Goal: Find specific page/section: Find specific page/section

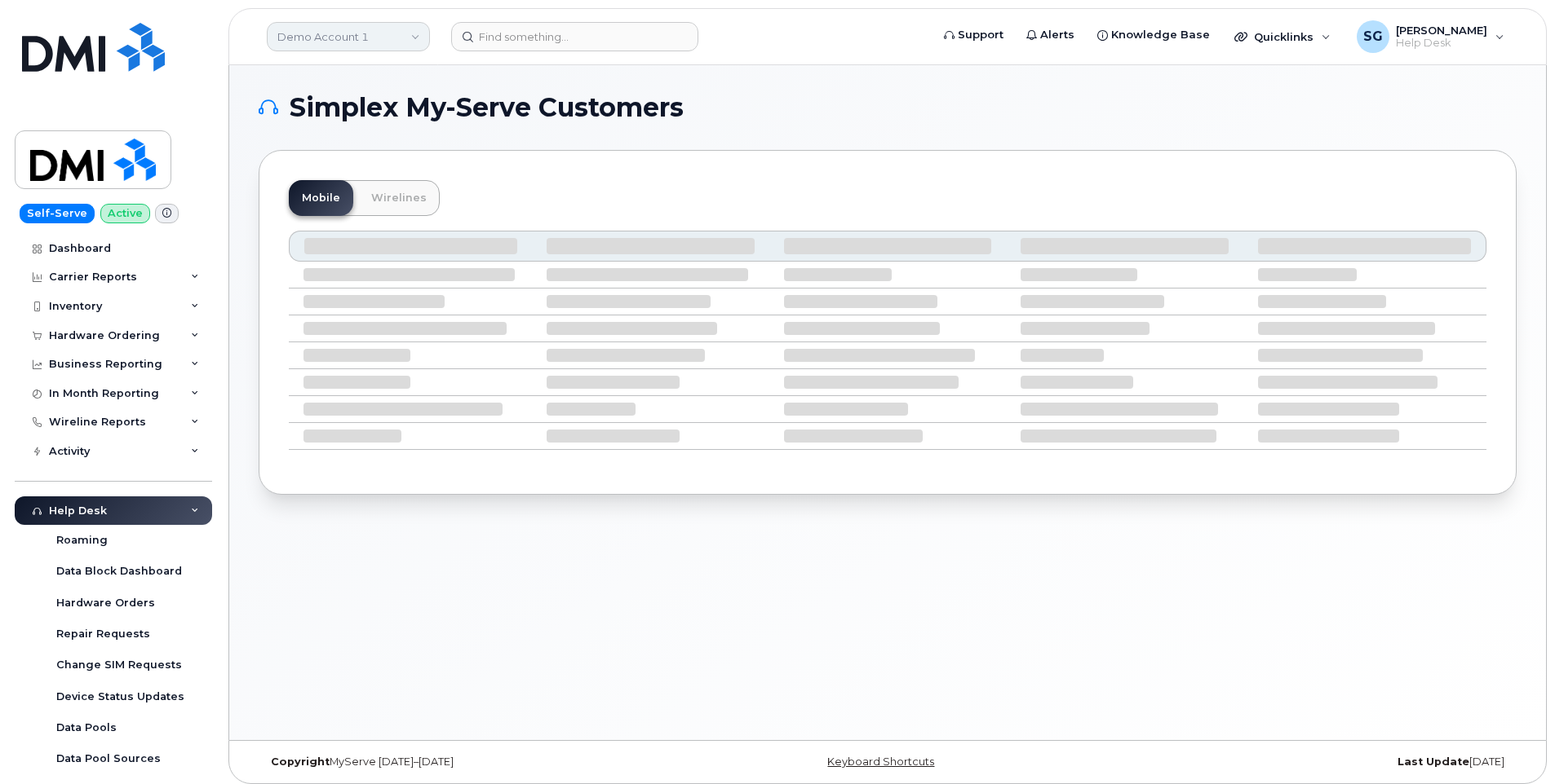
click at [363, 34] on link "Demo Account 1" at bounding box center [348, 37] width 163 height 30
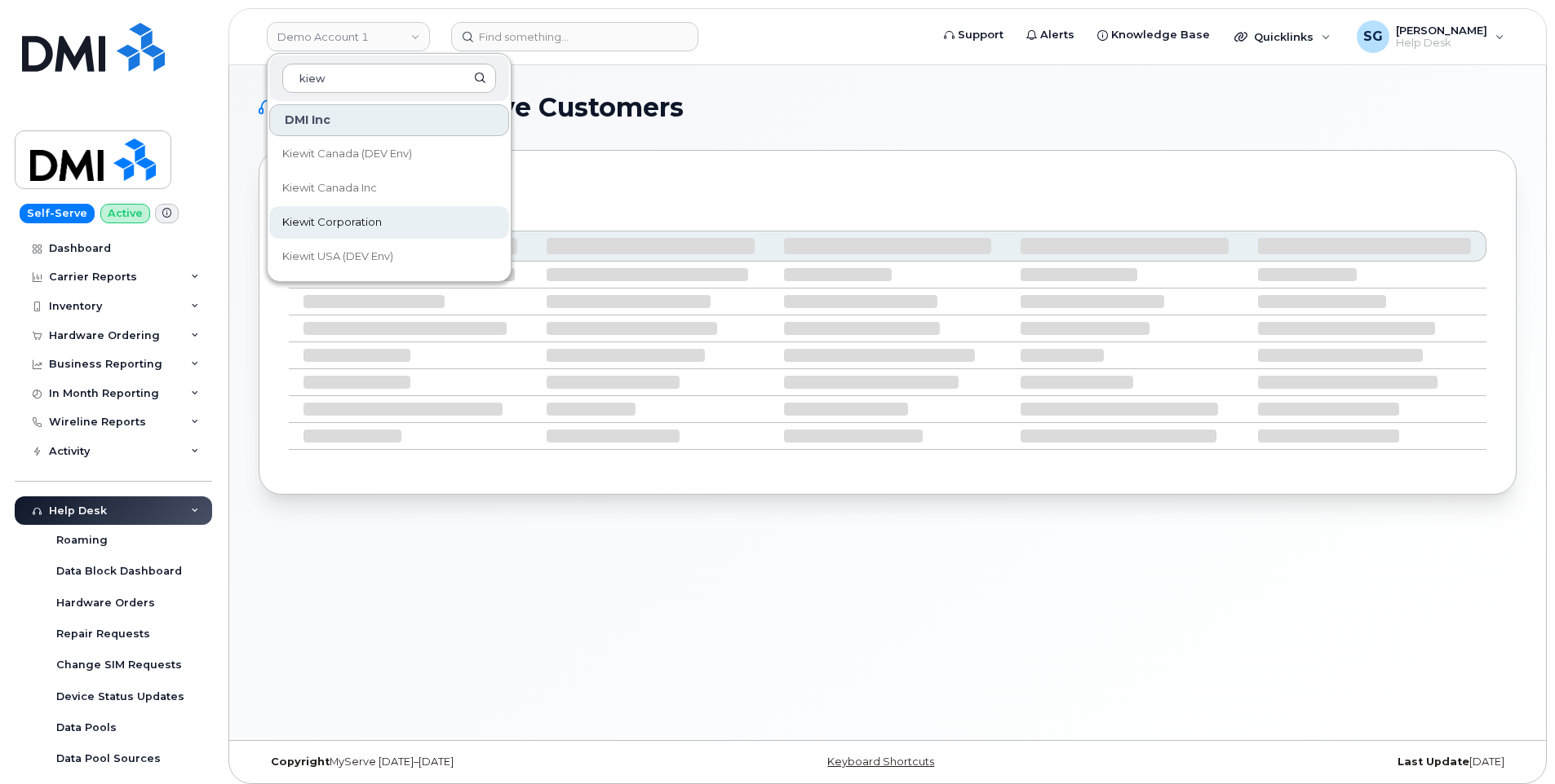
type input "kiew"
click at [343, 215] on span "Kiewit Corporation" at bounding box center [331, 223] width 100 height 17
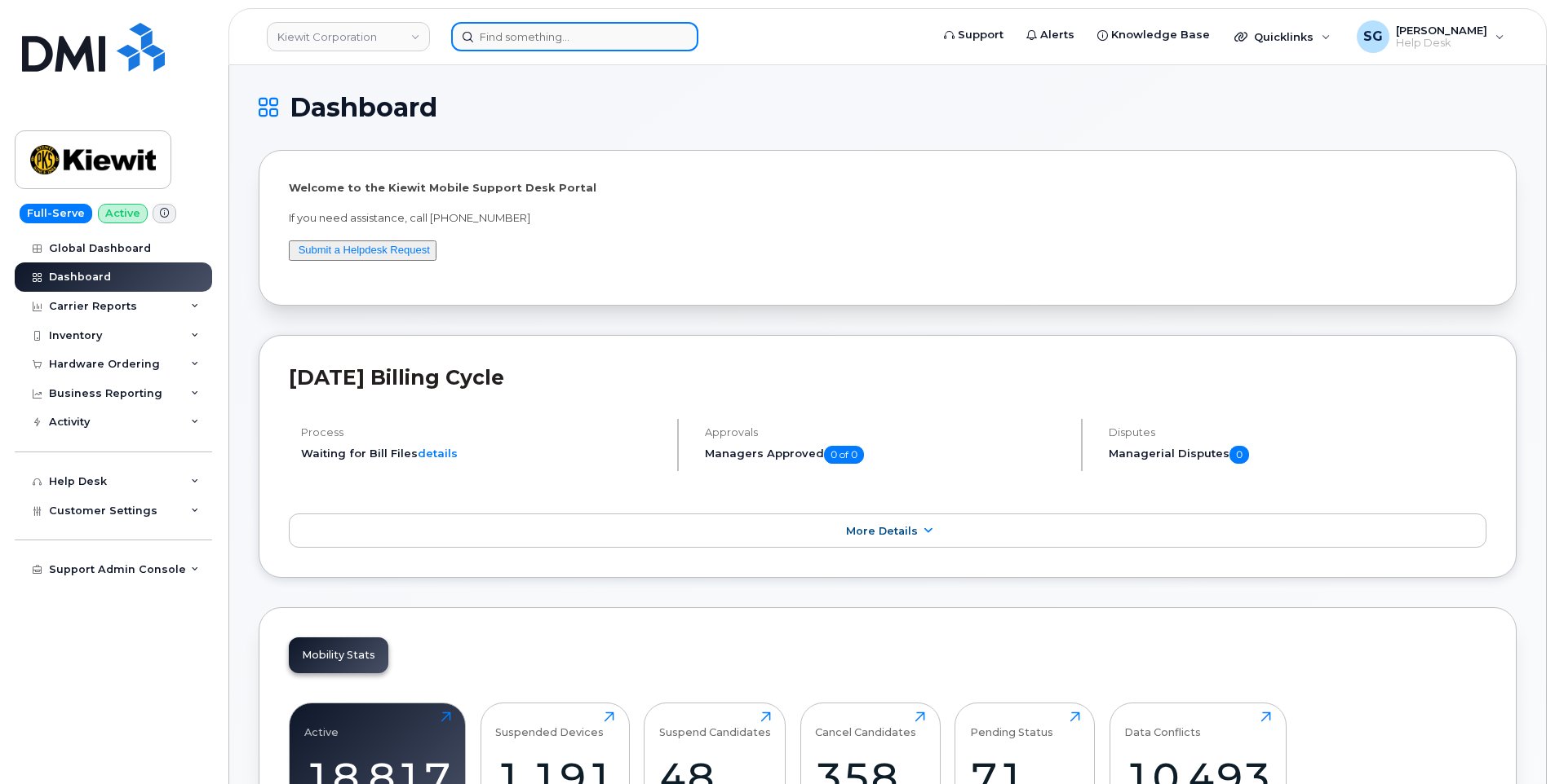
click at [669, 42] on input at bounding box center [575, 37] width 248 height 30
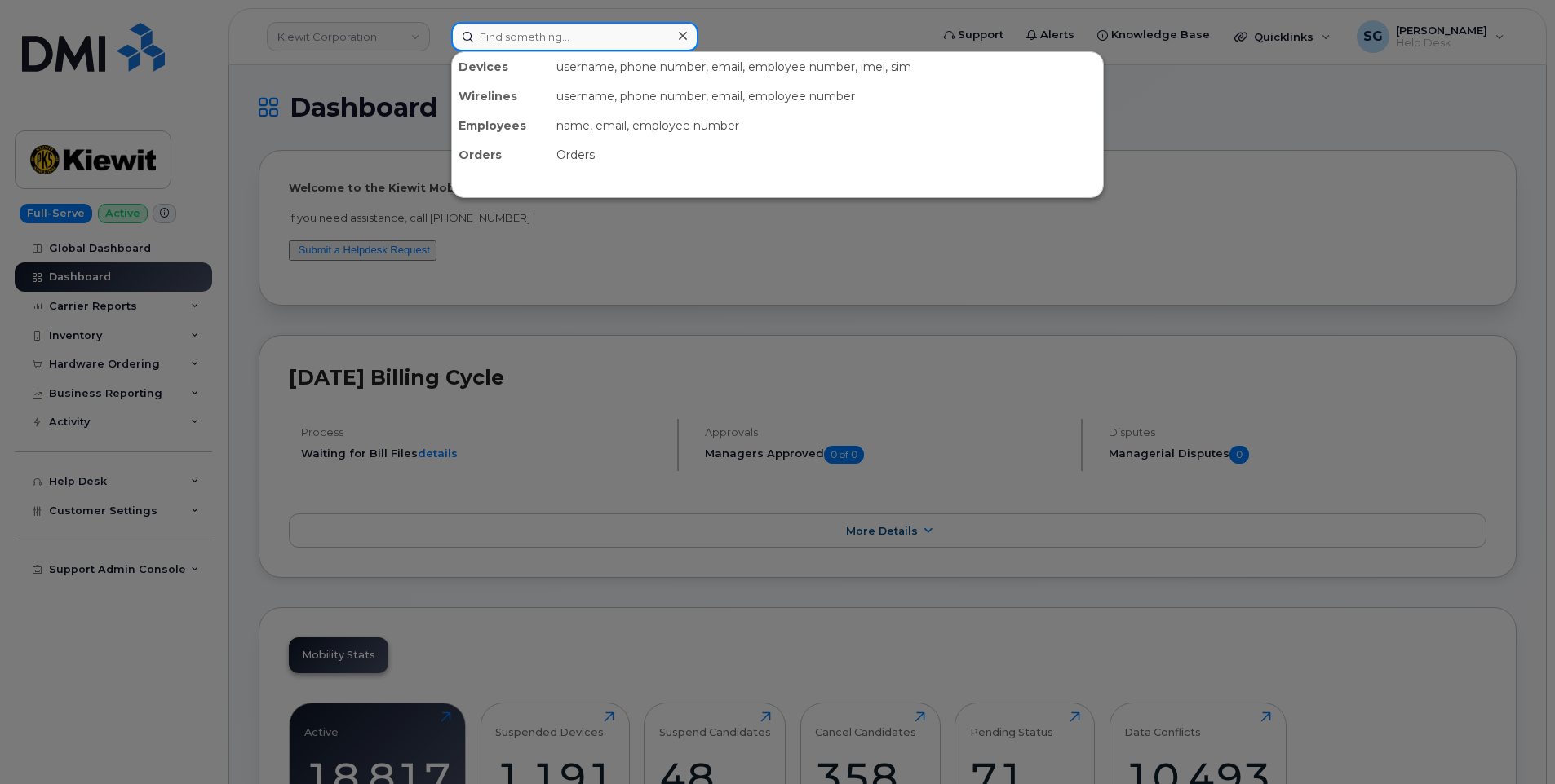
click at [626, 43] on input at bounding box center [575, 37] width 248 height 30
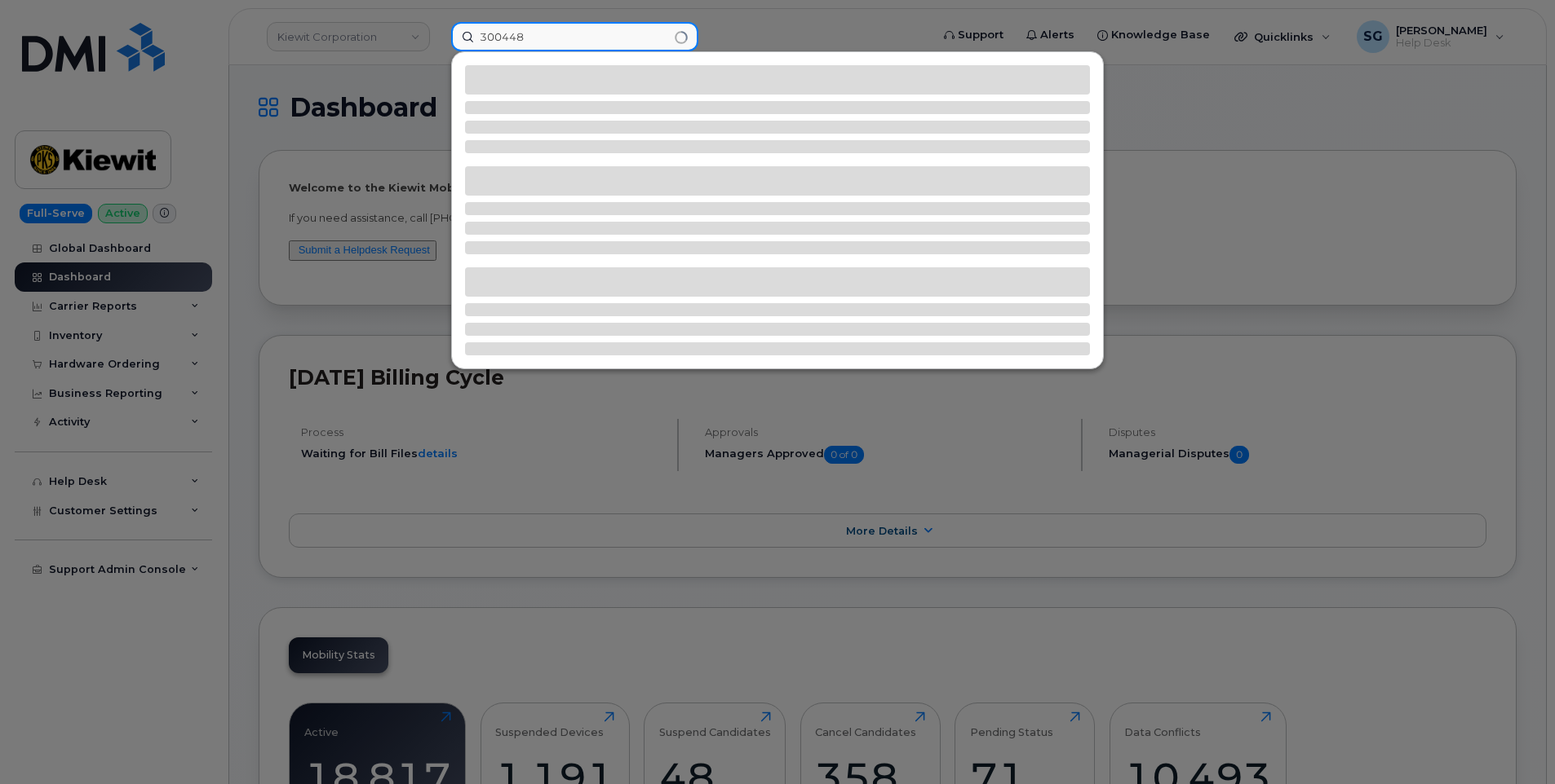
type input "300448"
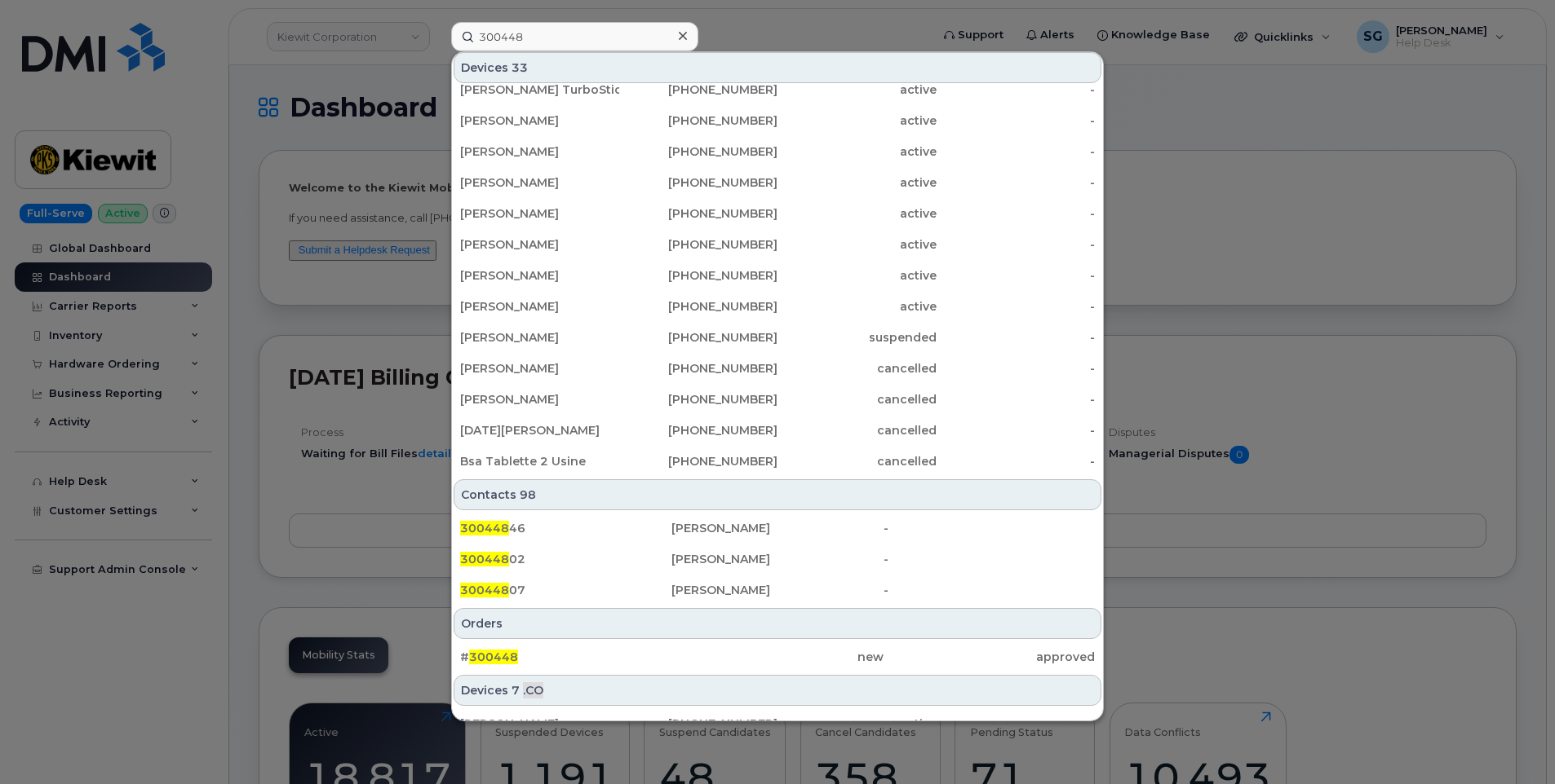
scroll to position [407, 0]
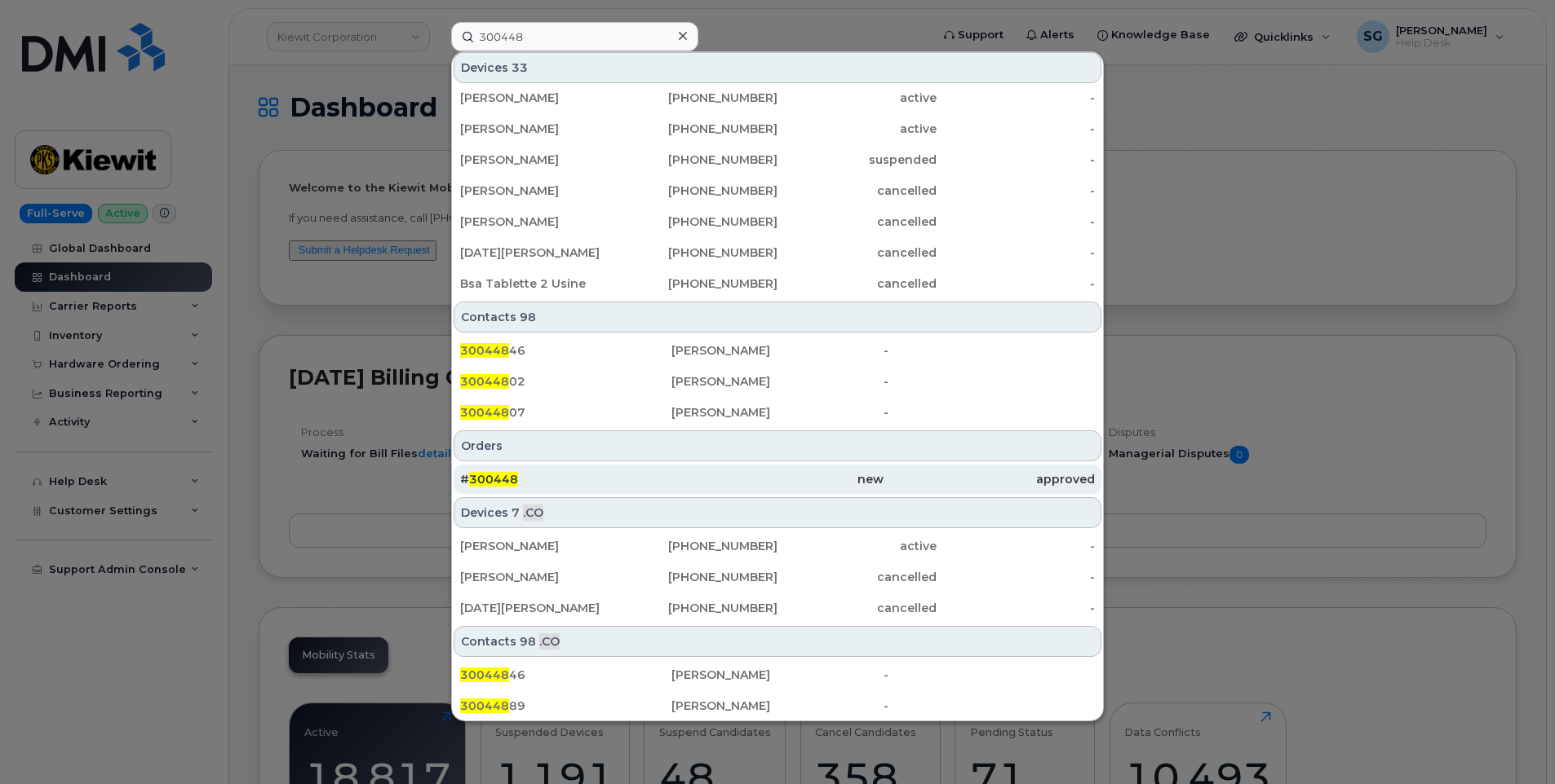
click at [530, 471] on div "# 300448" at bounding box center [566, 480] width 211 height 30
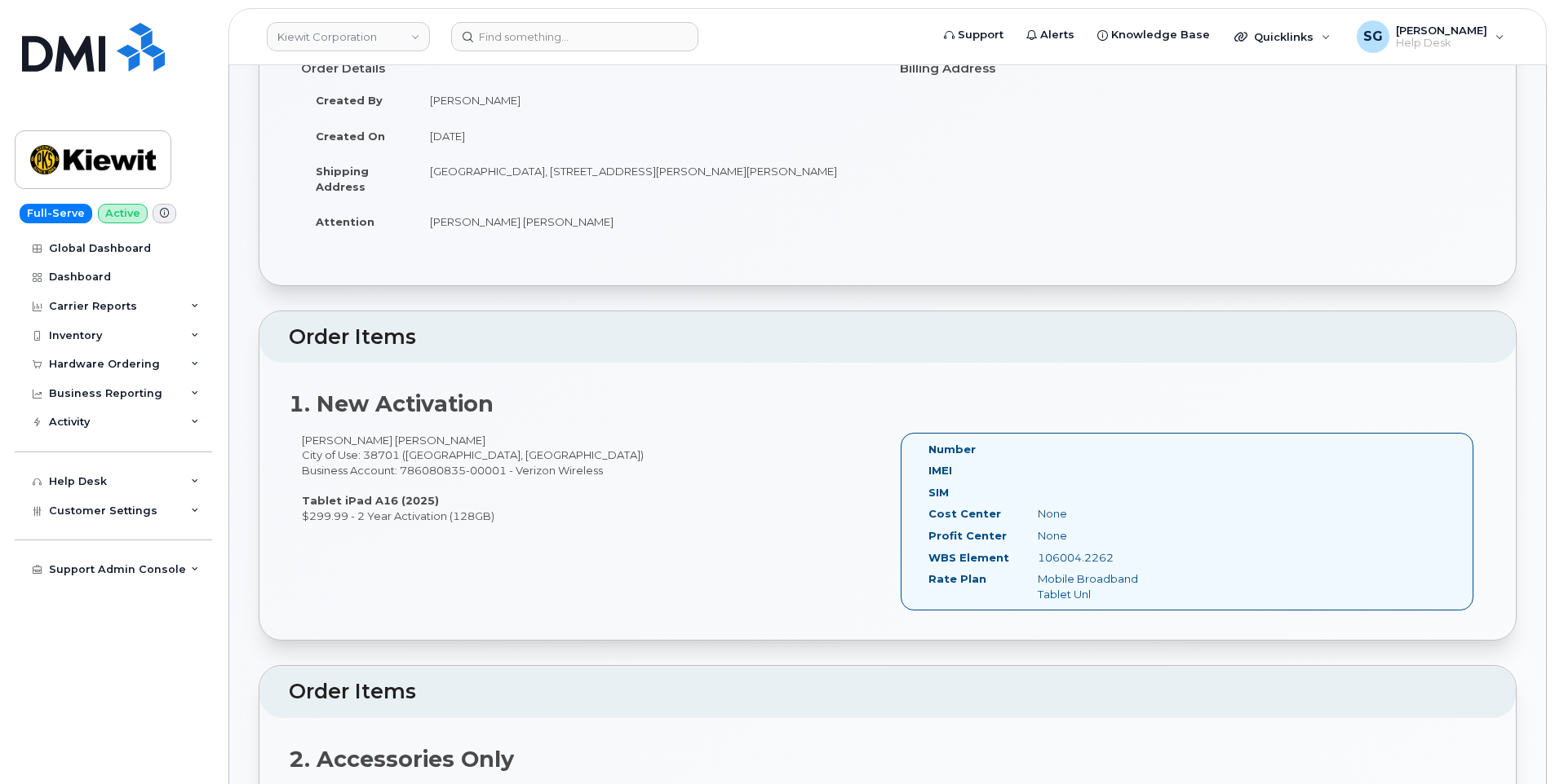
scroll to position [163, 0]
drag, startPoint x: 619, startPoint y: 41, endPoint x: 631, endPoint y: 48, distance: 13.9
click at [619, 40] on input at bounding box center [575, 37] width 248 height 30
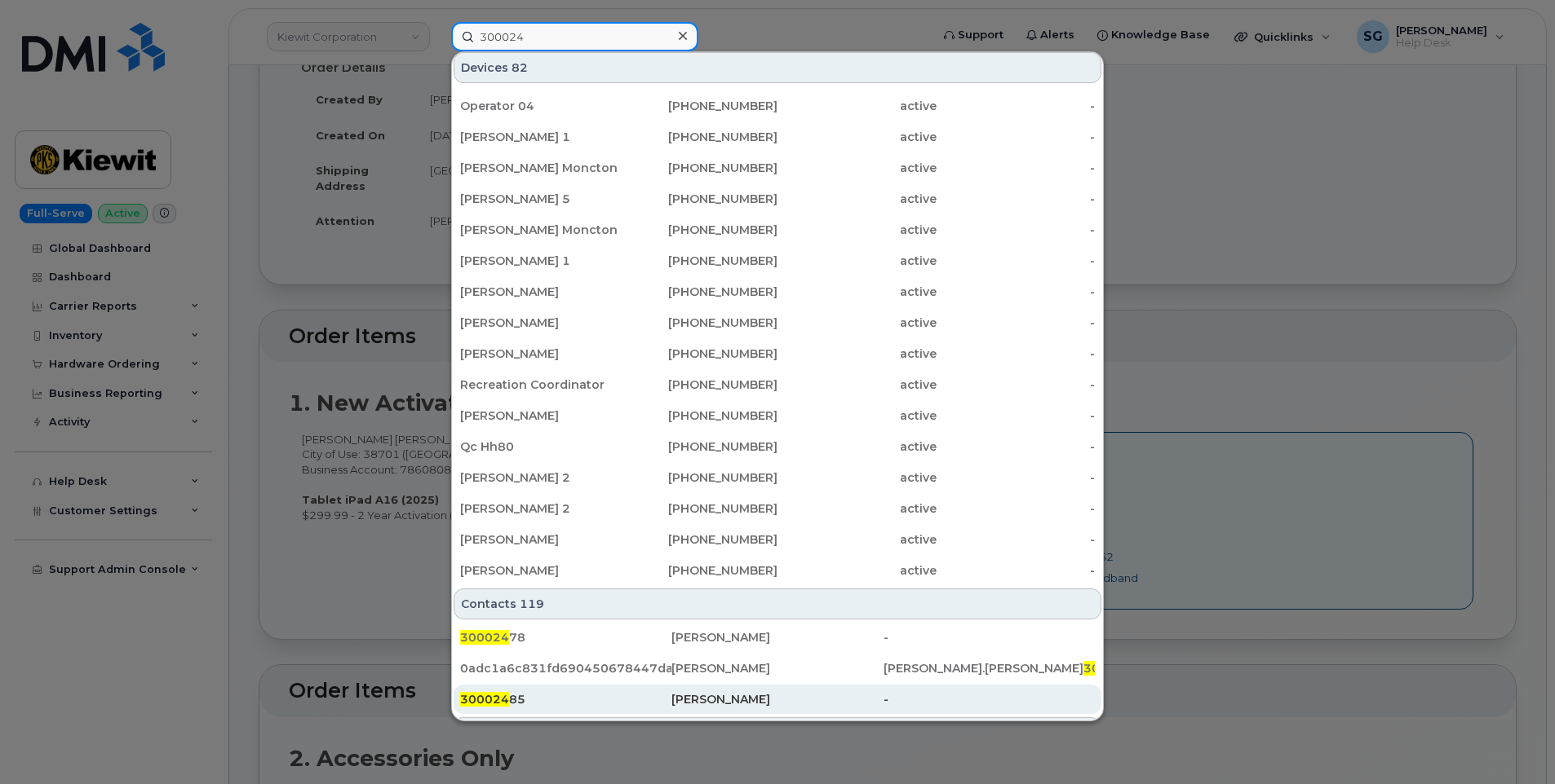
scroll to position [326, 0]
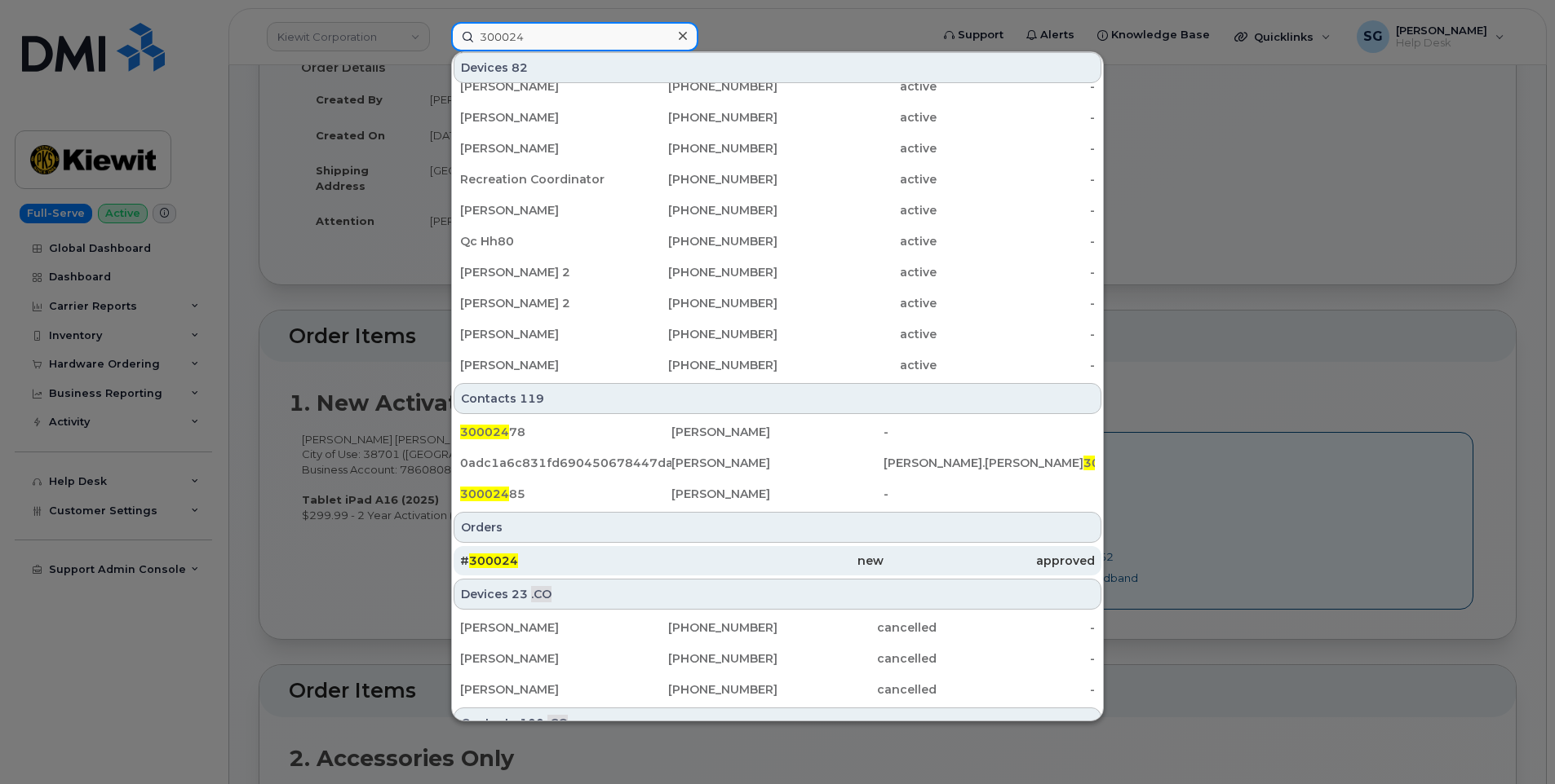
type input "300024"
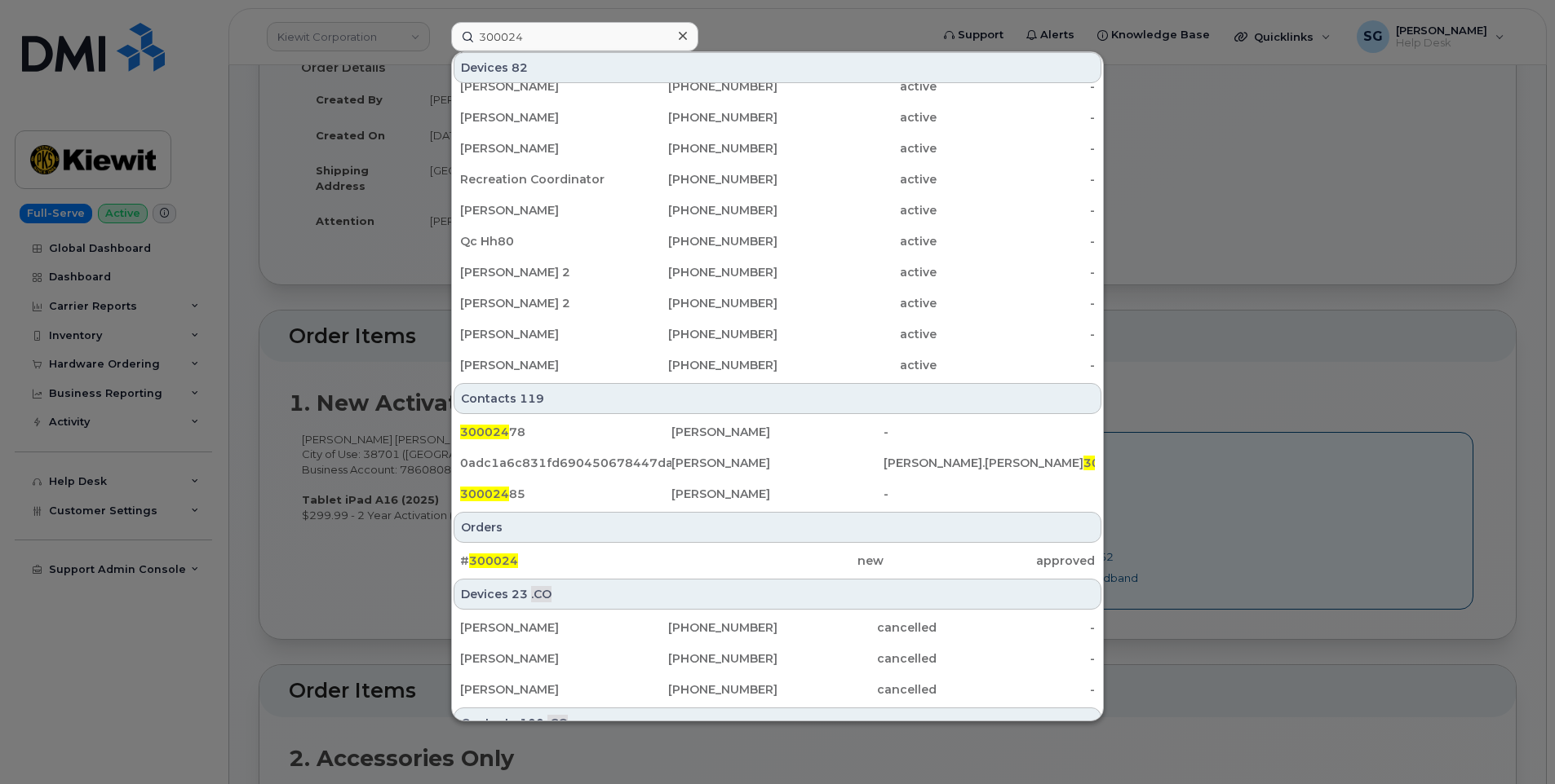
drag, startPoint x: 580, startPoint y: 555, endPoint x: 805, endPoint y: 587, distance: 227.3
click at [580, 555] on div "# 300024" at bounding box center [566, 561] width 211 height 17
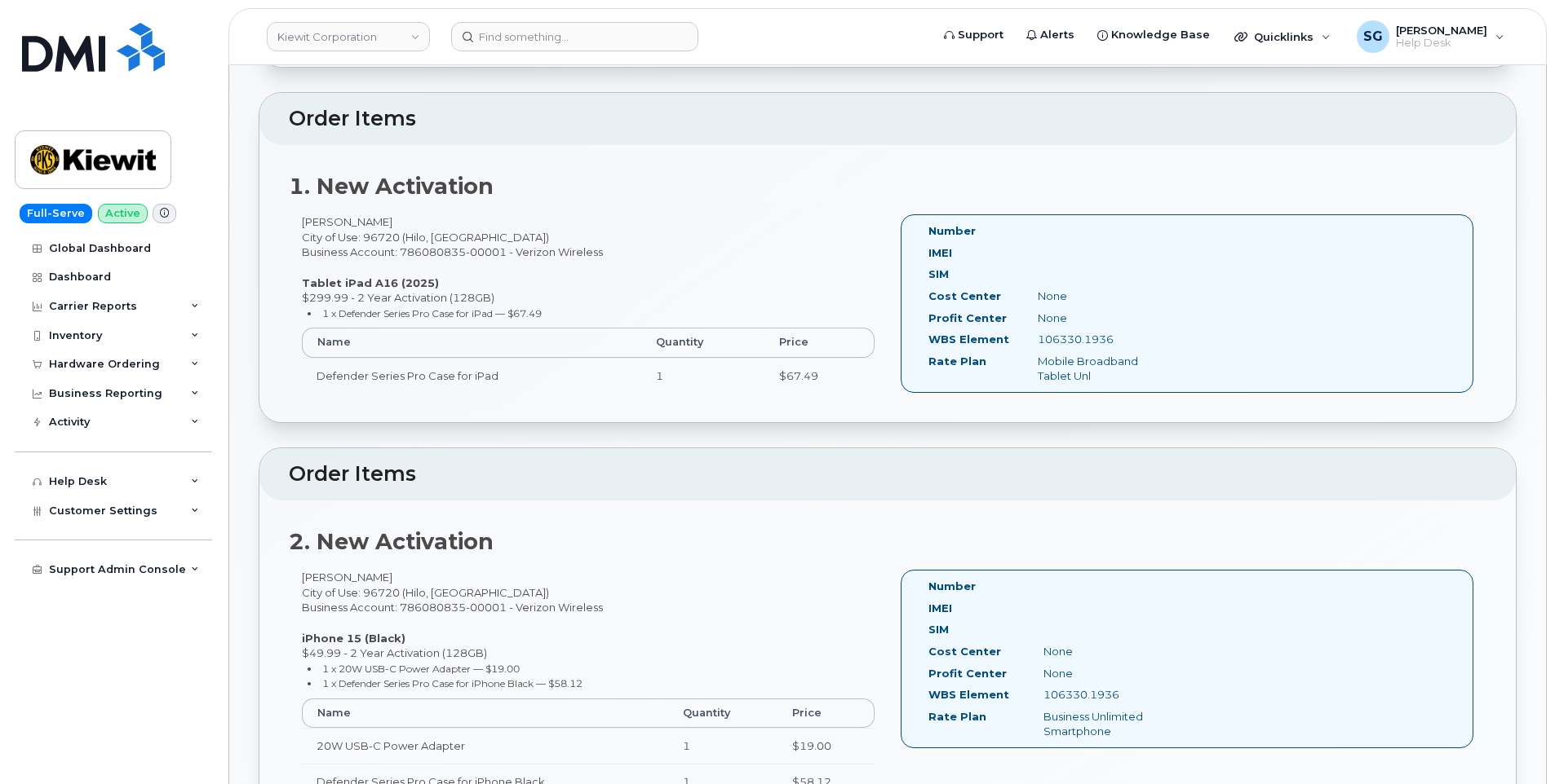
scroll to position [407, 0]
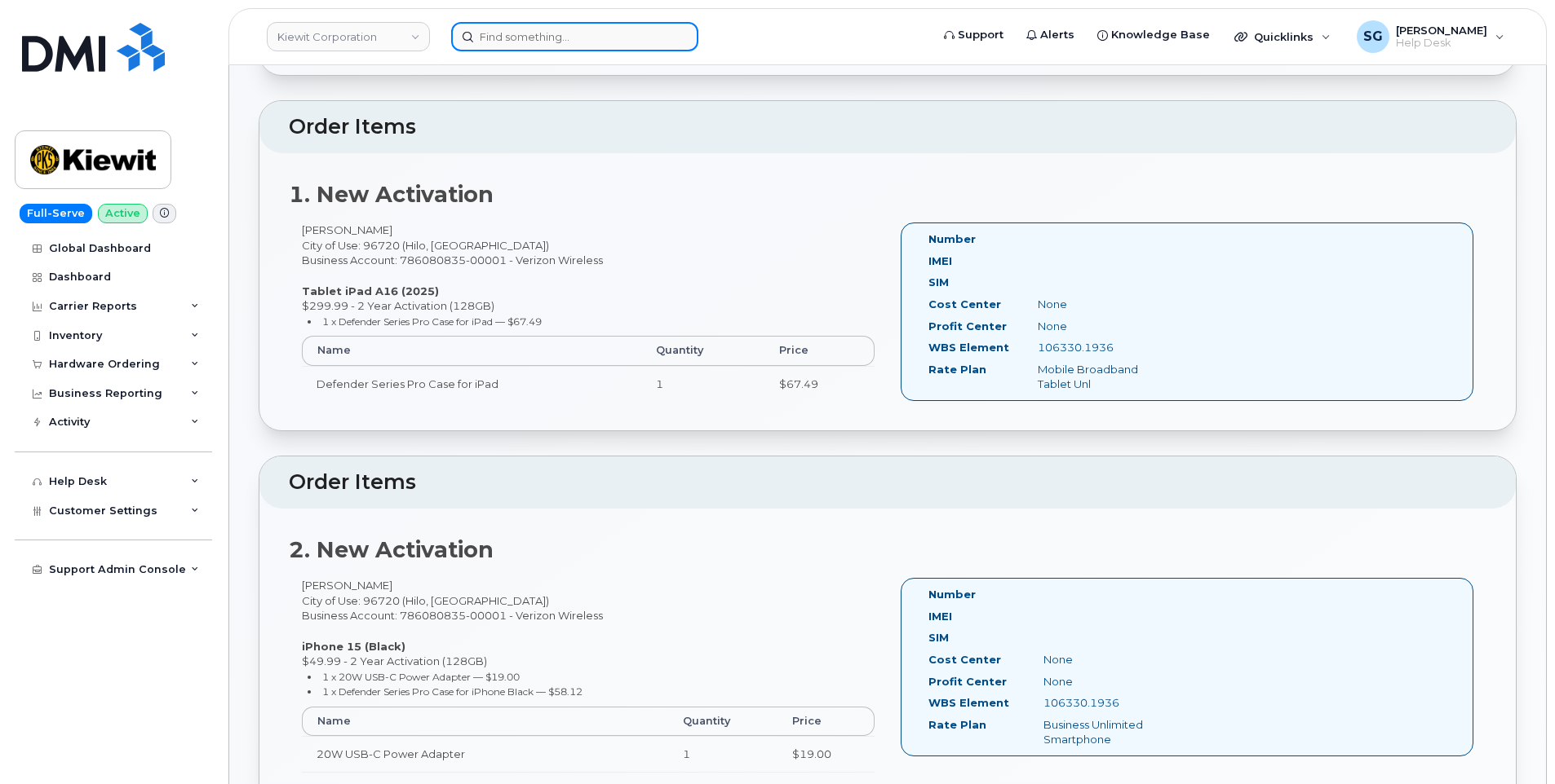
click at [599, 33] on input at bounding box center [575, 37] width 248 height 30
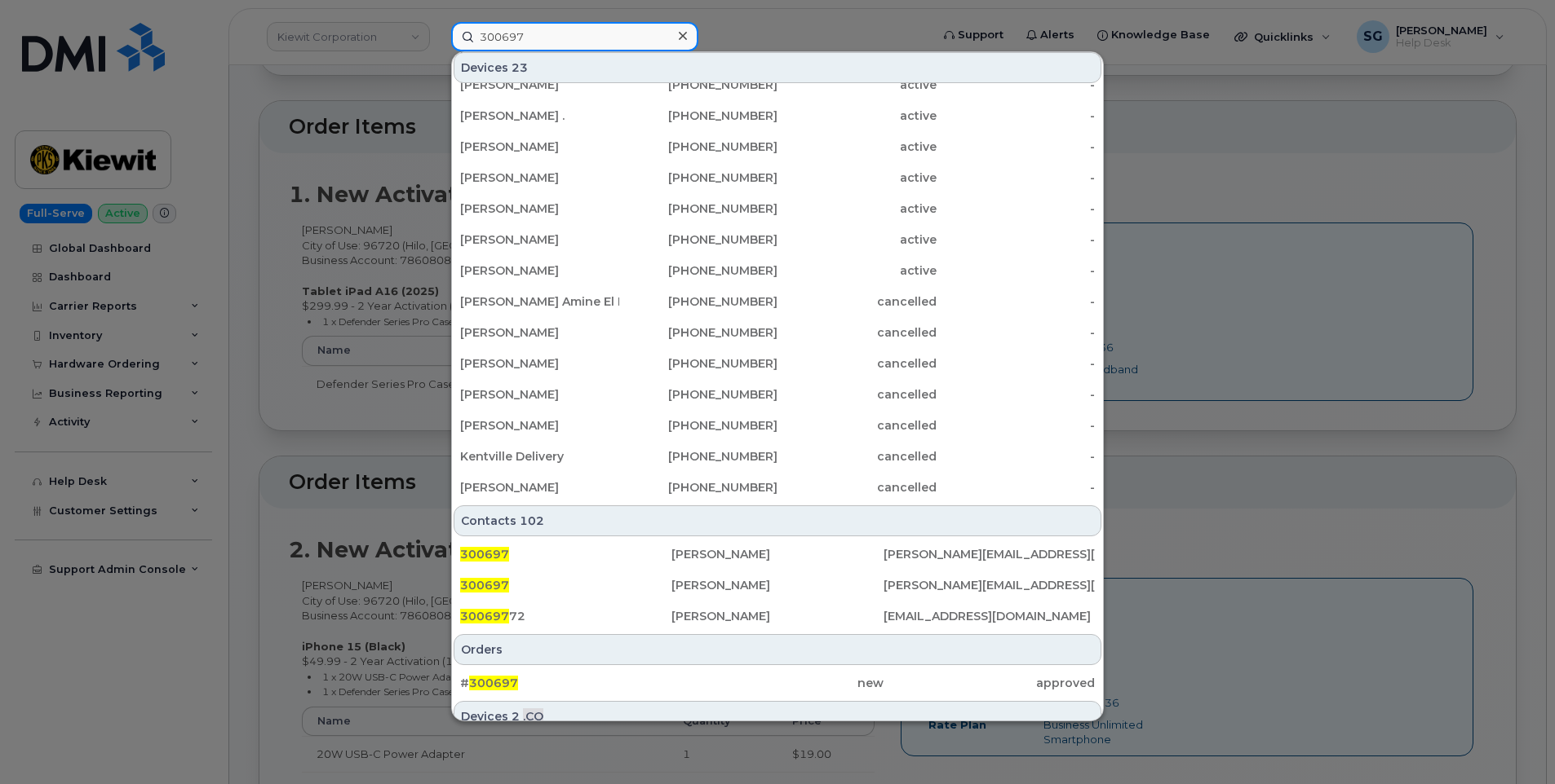
scroll to position [348, 0]
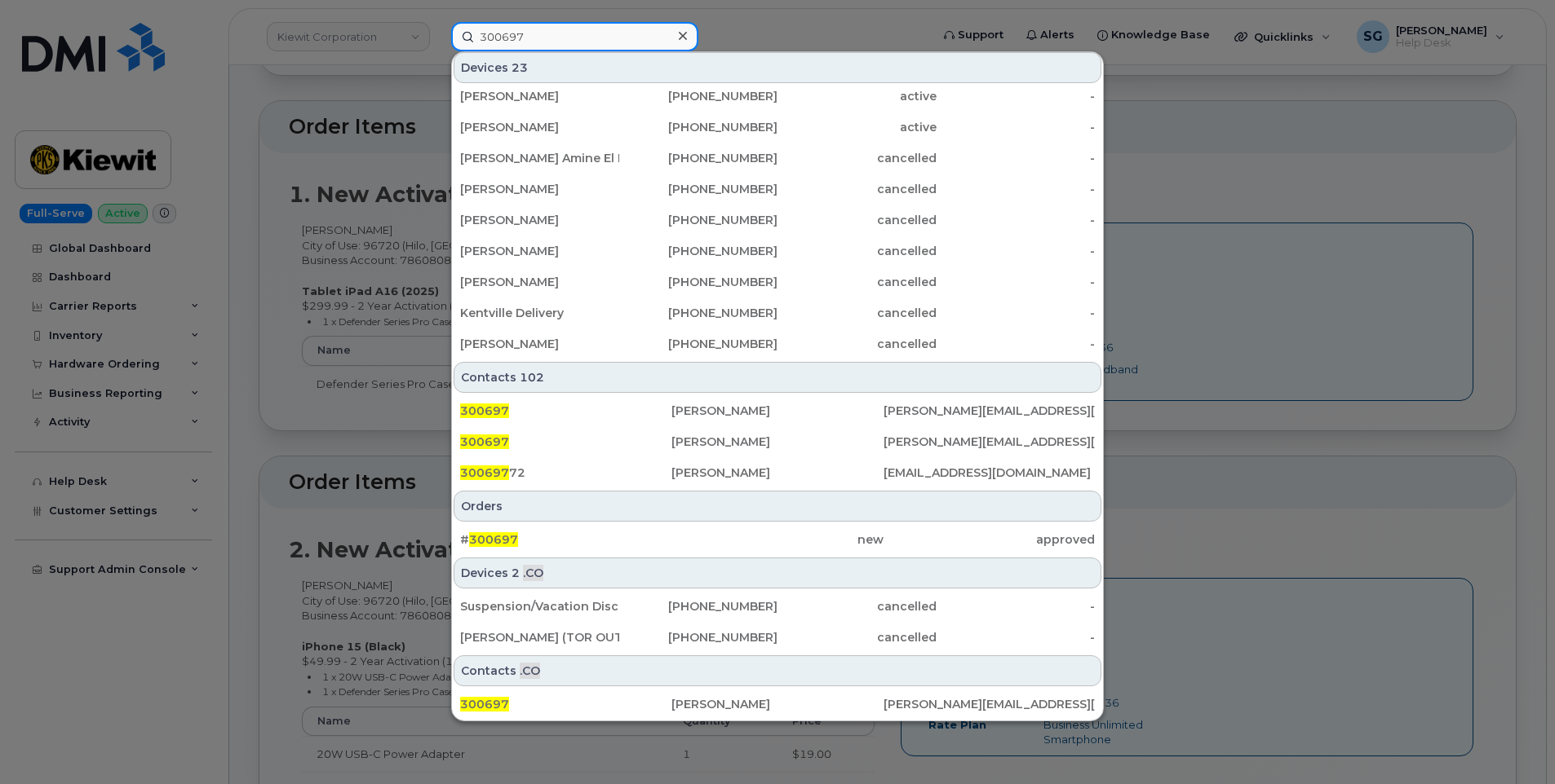
type input "300697"
click at [564, 541] on div "# 300697" at bounding box center [566, 540] width 211 height 17
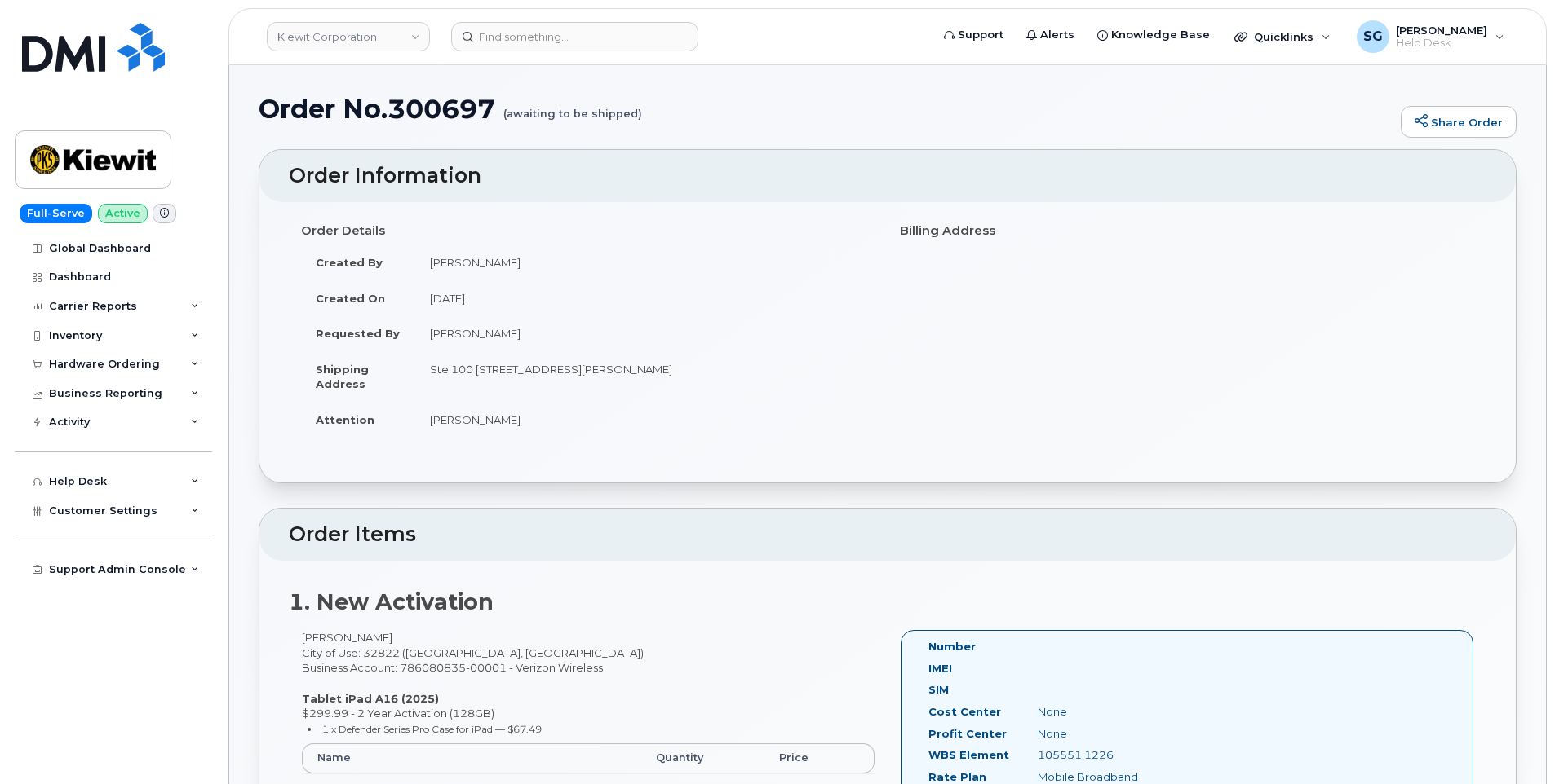
click at [591, 20] on header "Kiewit Corporation Support Alerts Knowledge Base Quicklinks Suspend / Cancel De…" at bounding box center [888, 36] width 1319 height 57
click at [595, 21] on header "Kiewit Corporation Support Alerts Knowledge Base Quicklinks Suspend / Cancel De…" at bounding box center [888, 36] width 1319 height 57
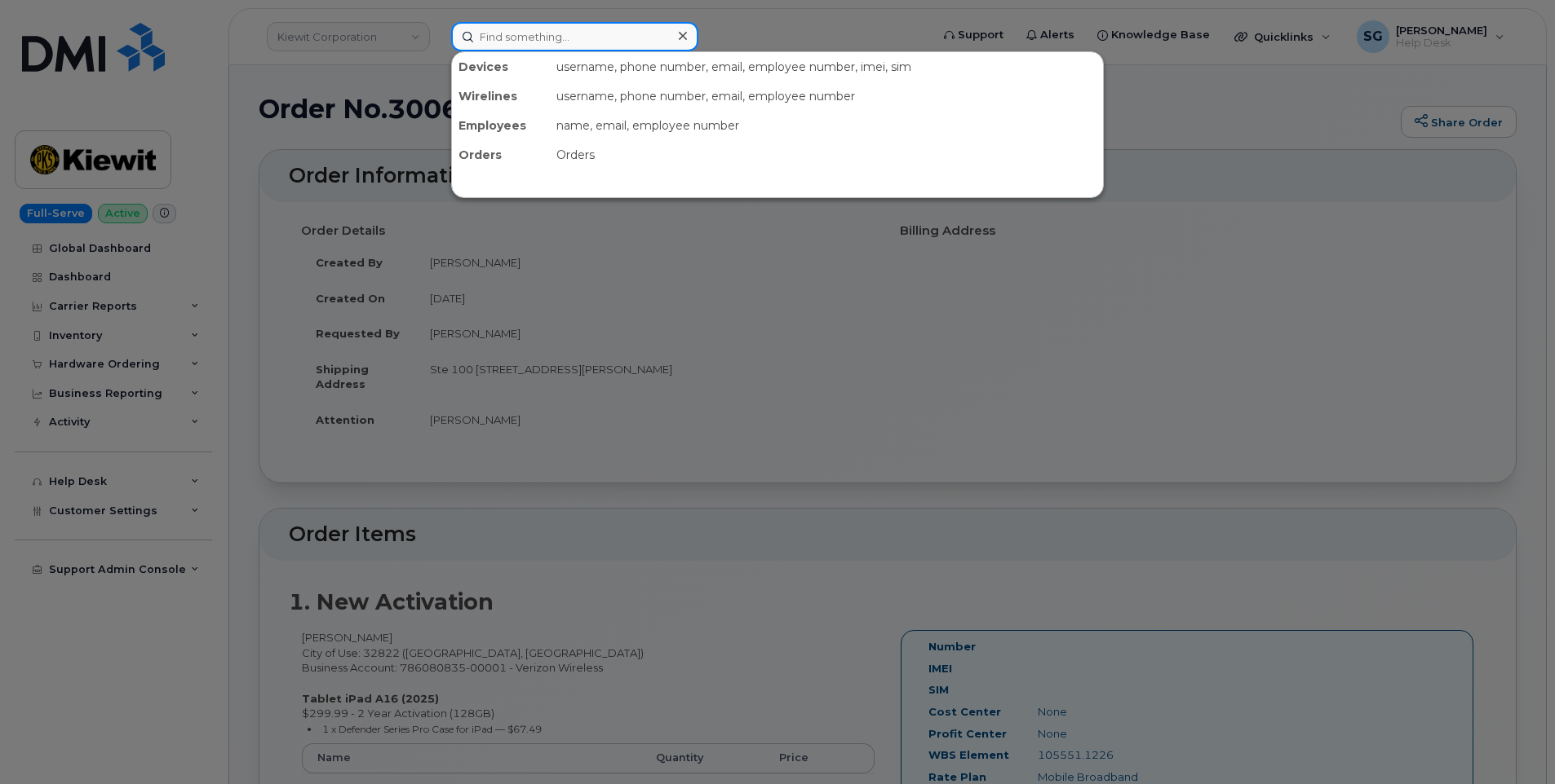
click at [613, 36] on input at bounding box center [575, 37] width 248 height 30
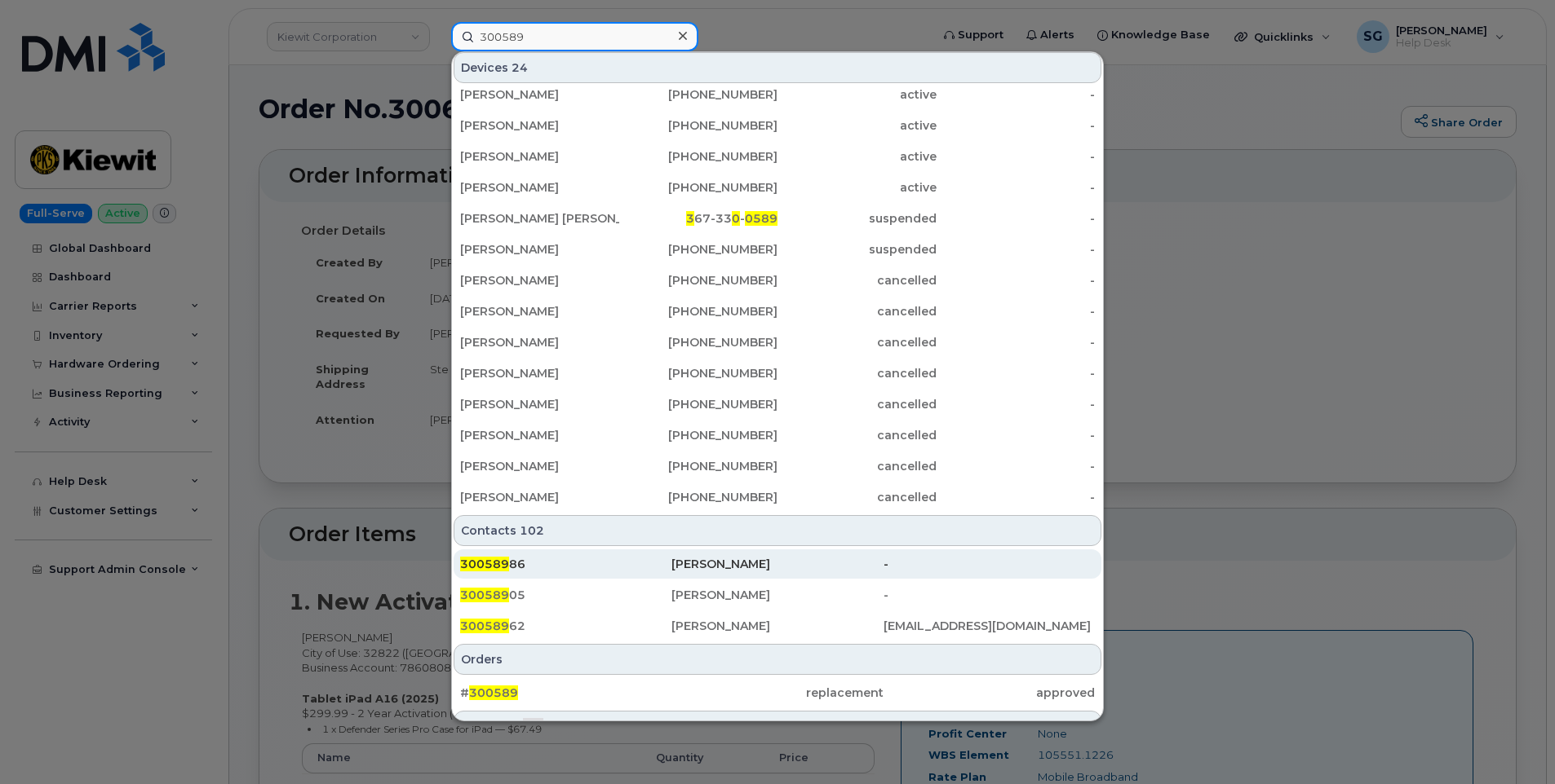
scroll to position [407, 0]
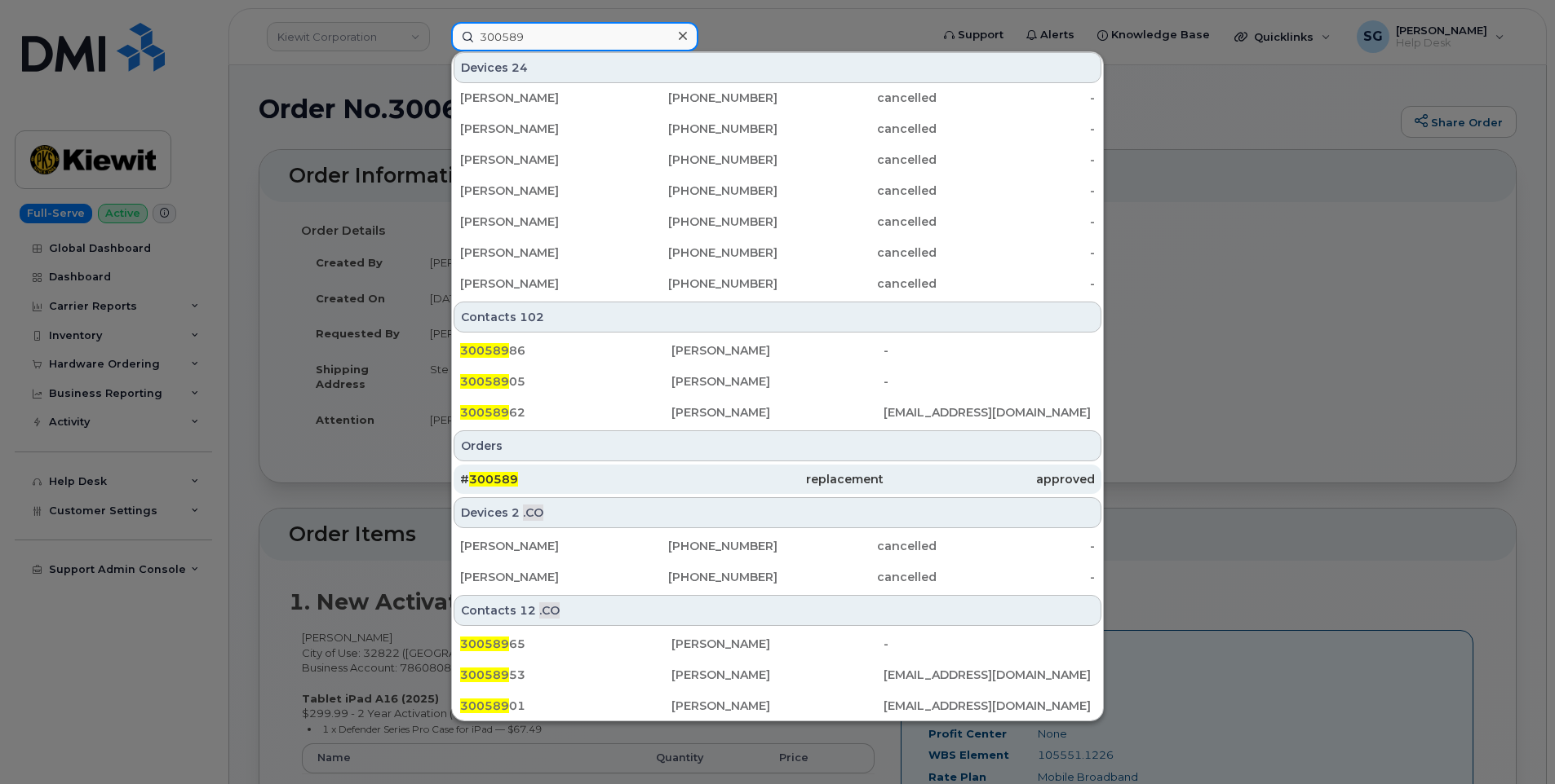
type input "300589"
click at [625, 479] on div "# 300589" at bounding box center [566, 480] width 211 height 17
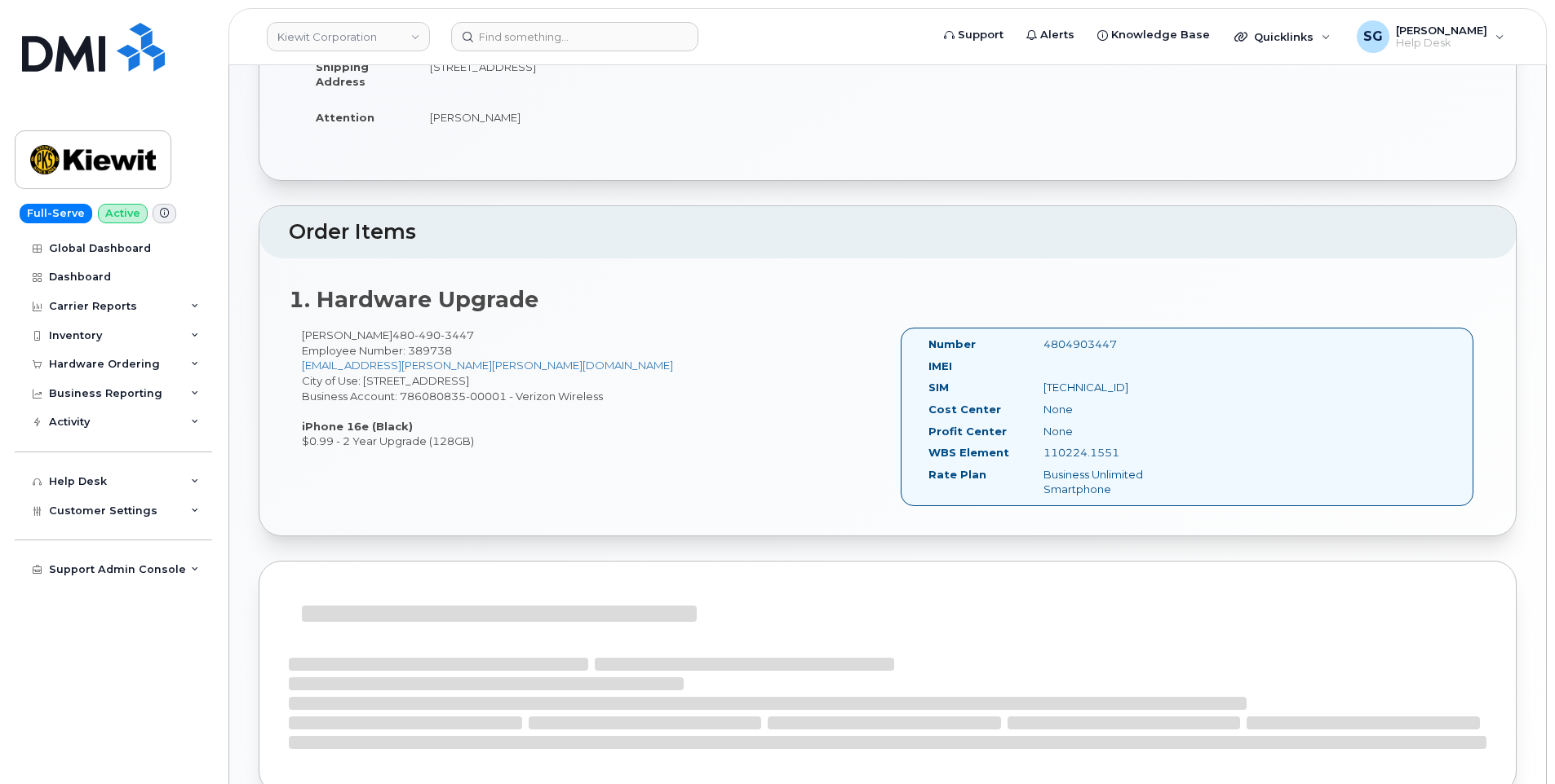
scroll to position [407, 0]
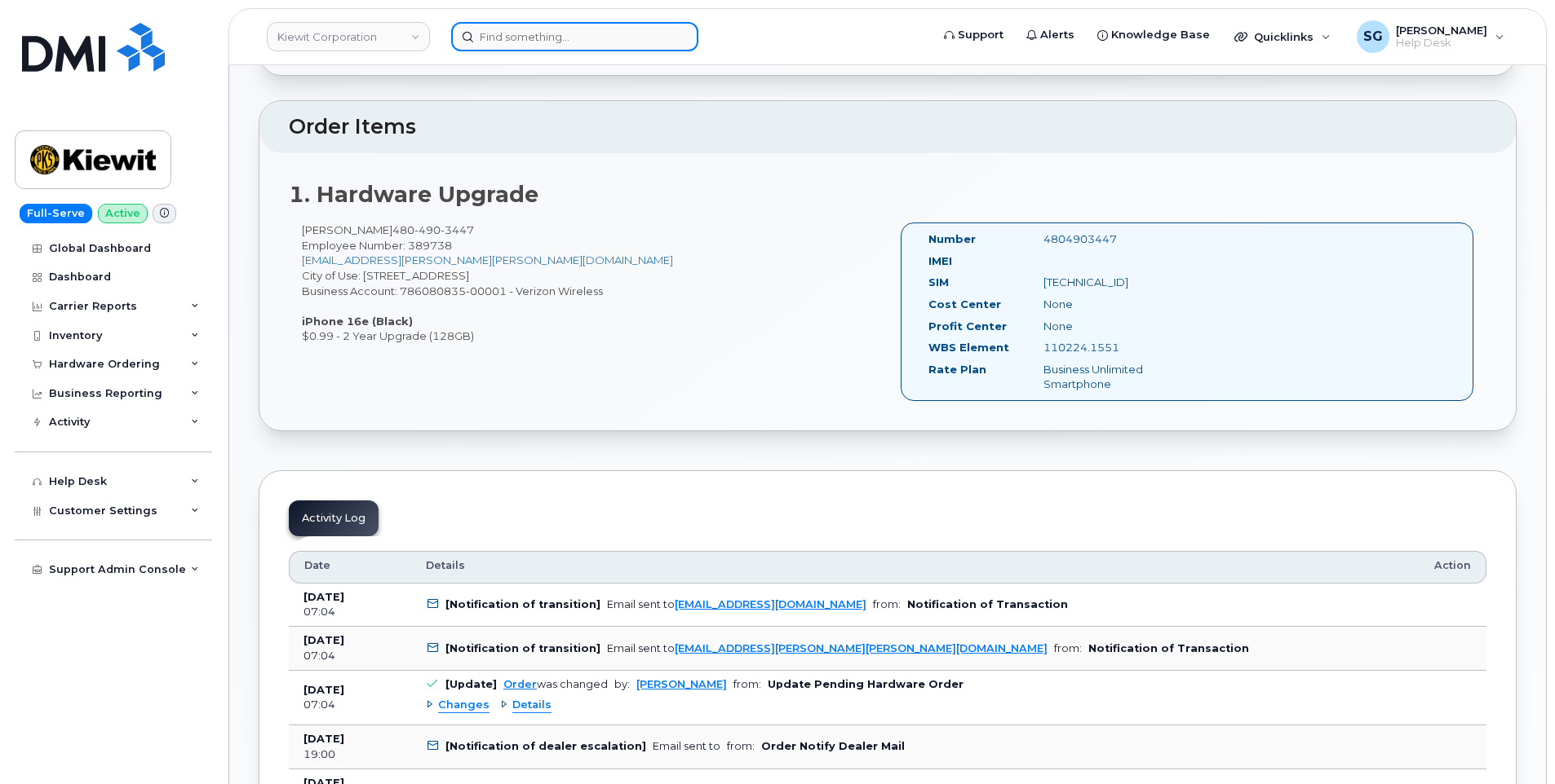
click at [567, 40] on input at bounding box center [575, 37] width 248 height 30
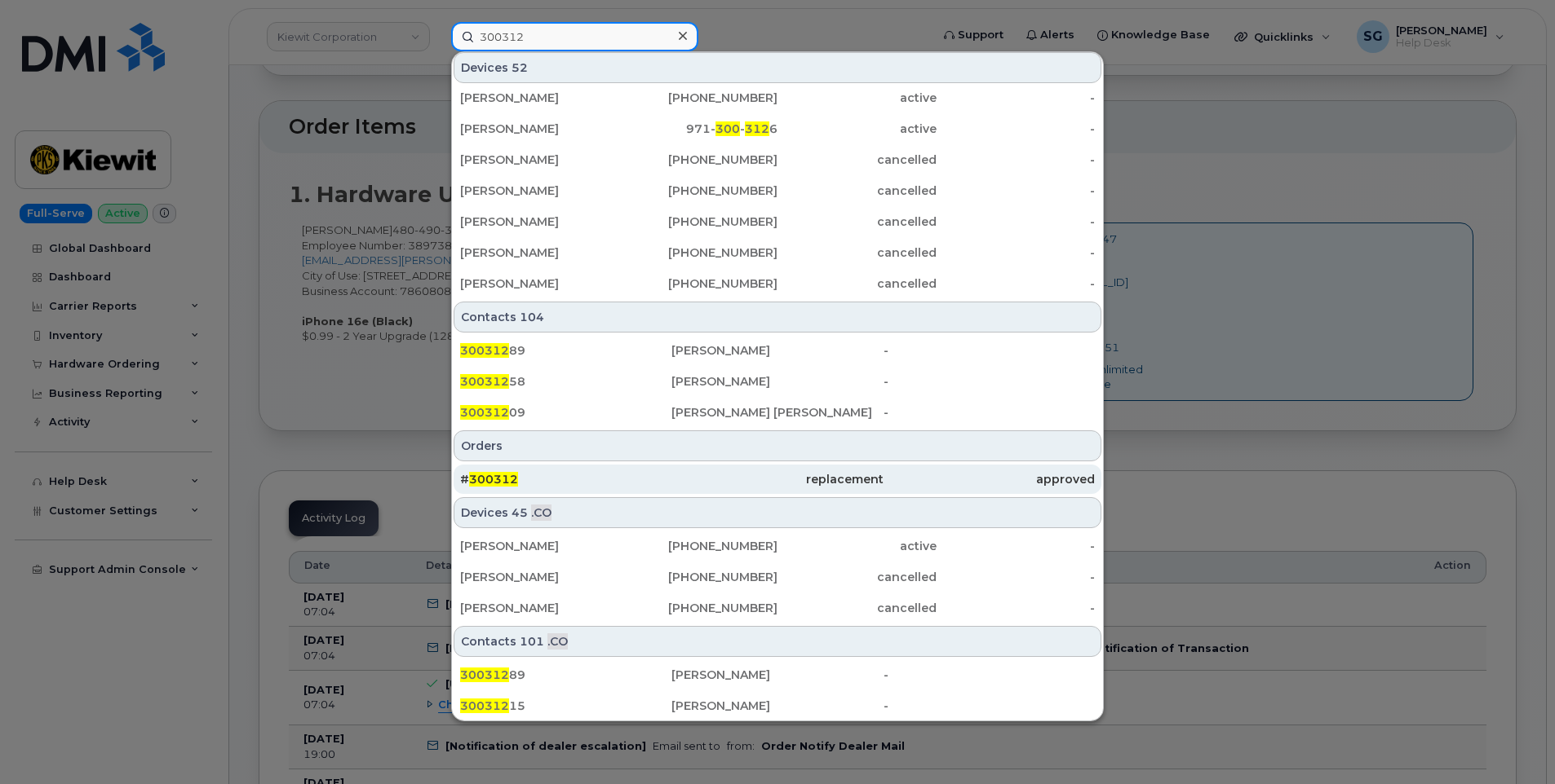
type input "300312"
click at [557, 488] on div "# 300312" at bounding box center [566, 480] width 211 height 30
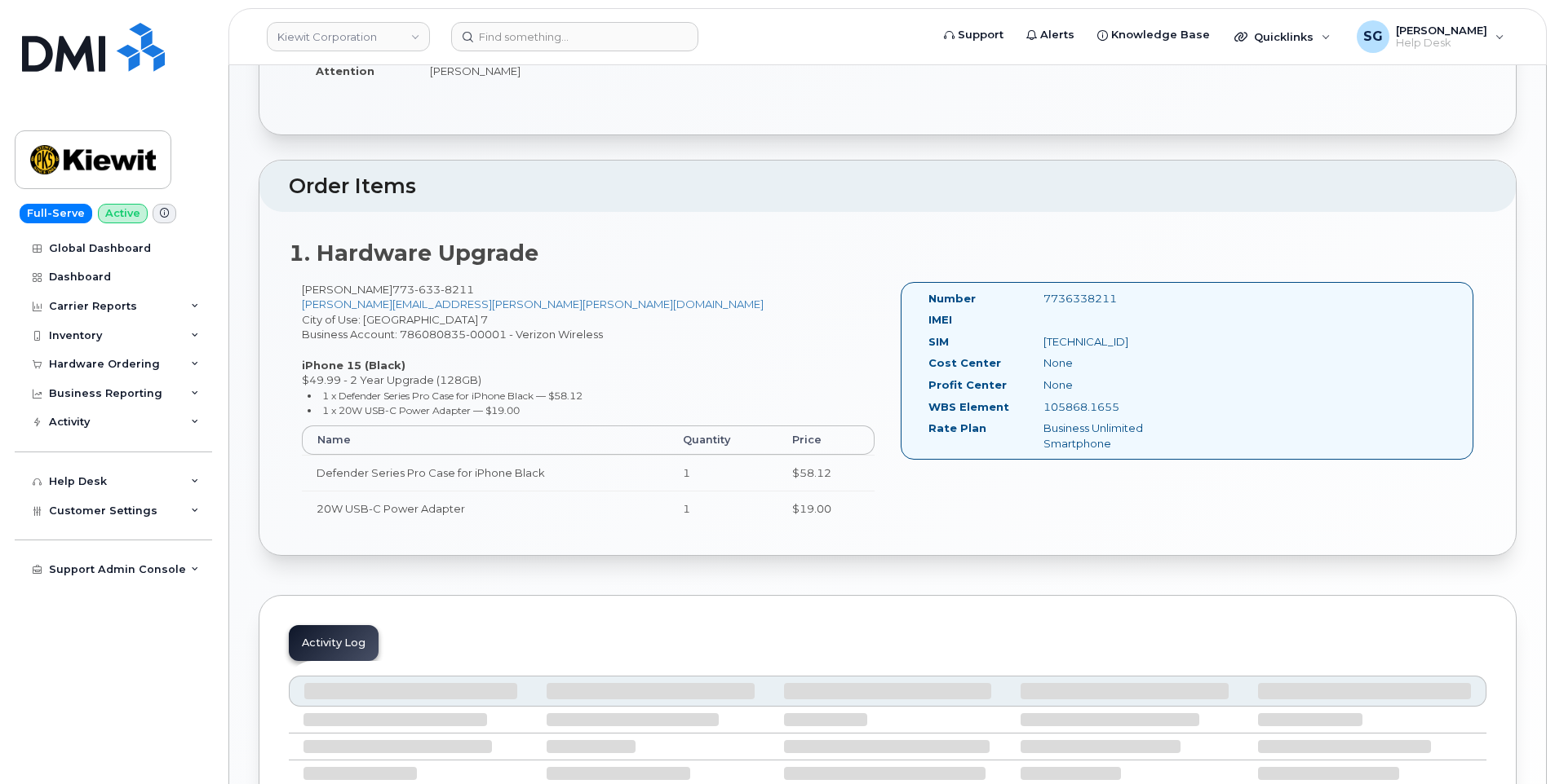
scroll to position [326, 0]
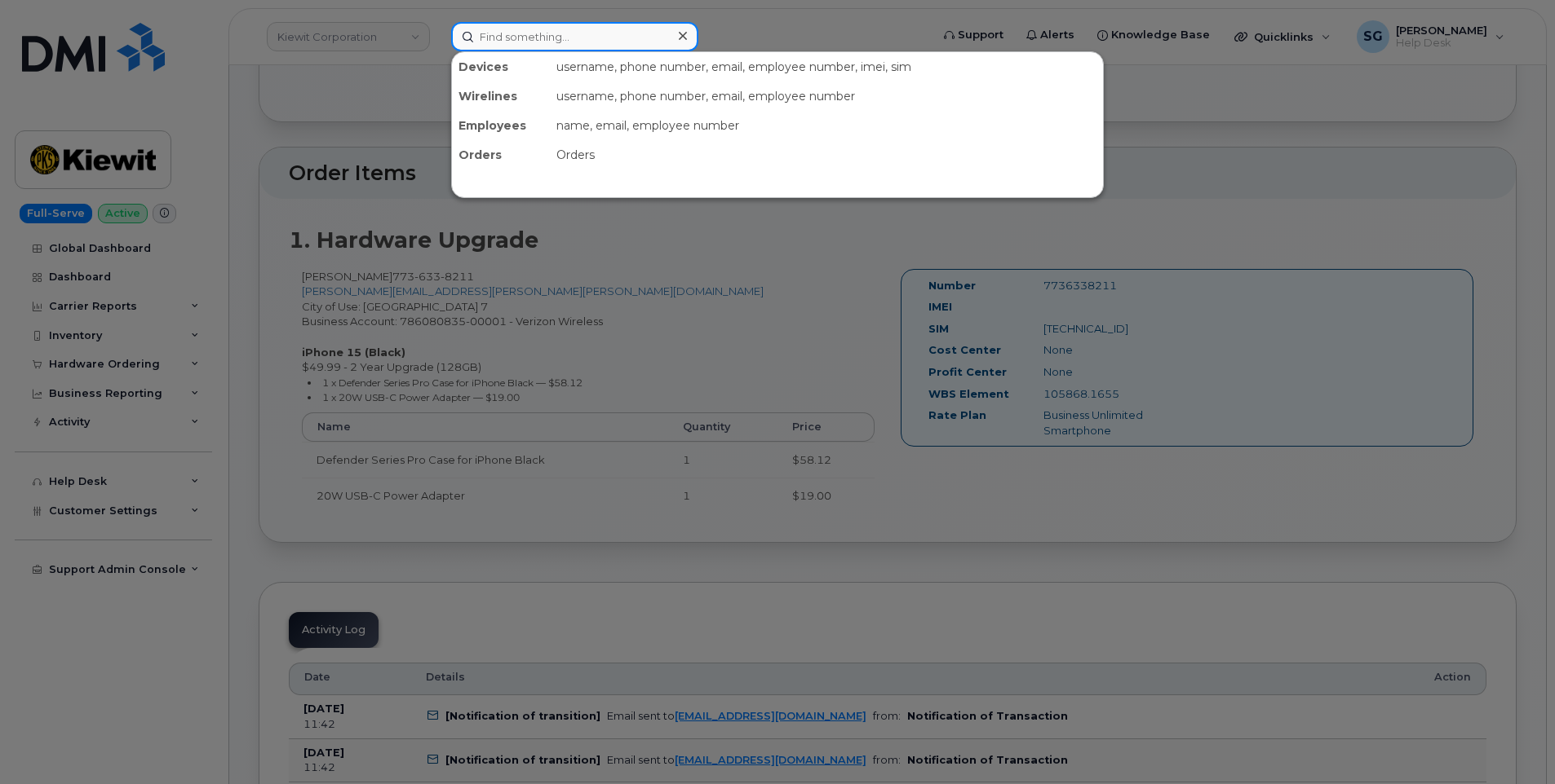
click at [601, 32] on input at bounding box center [575, 37] width 248 height 30
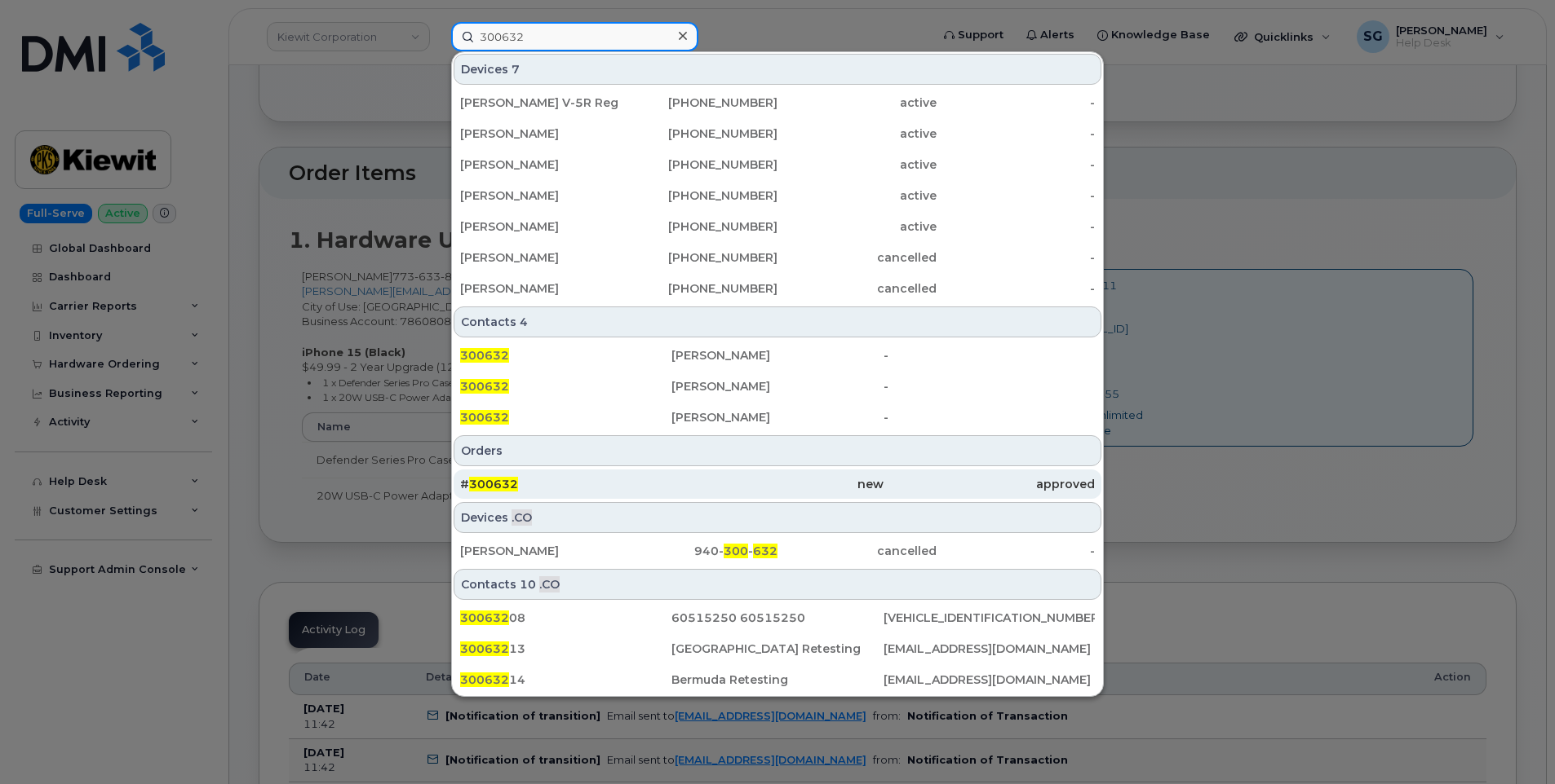
type input "300632"
click at [520, 490] on div "# 300632" at bounding box center [566, 485] width 211 height 17
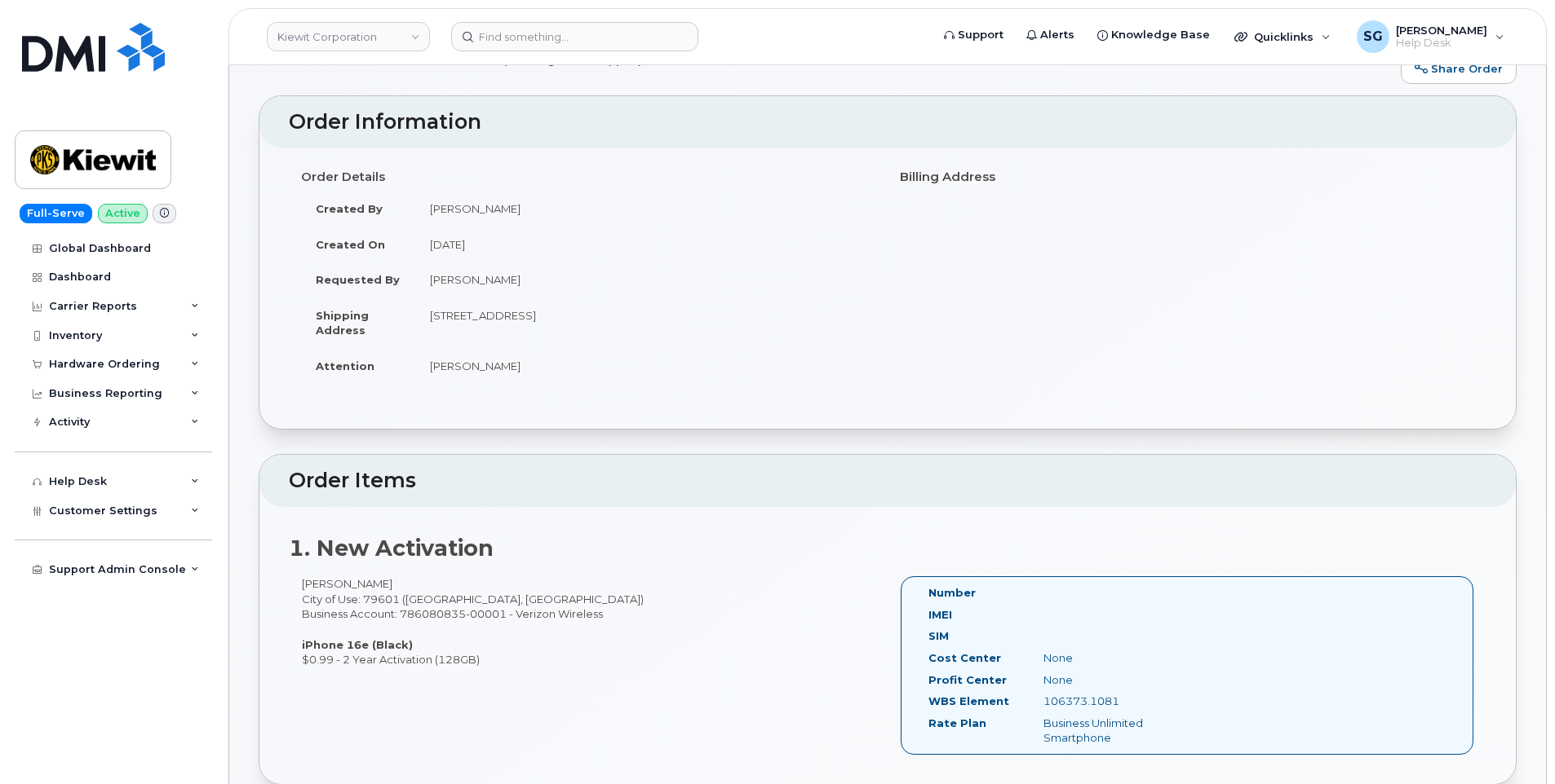
scroll to position [82, 0]
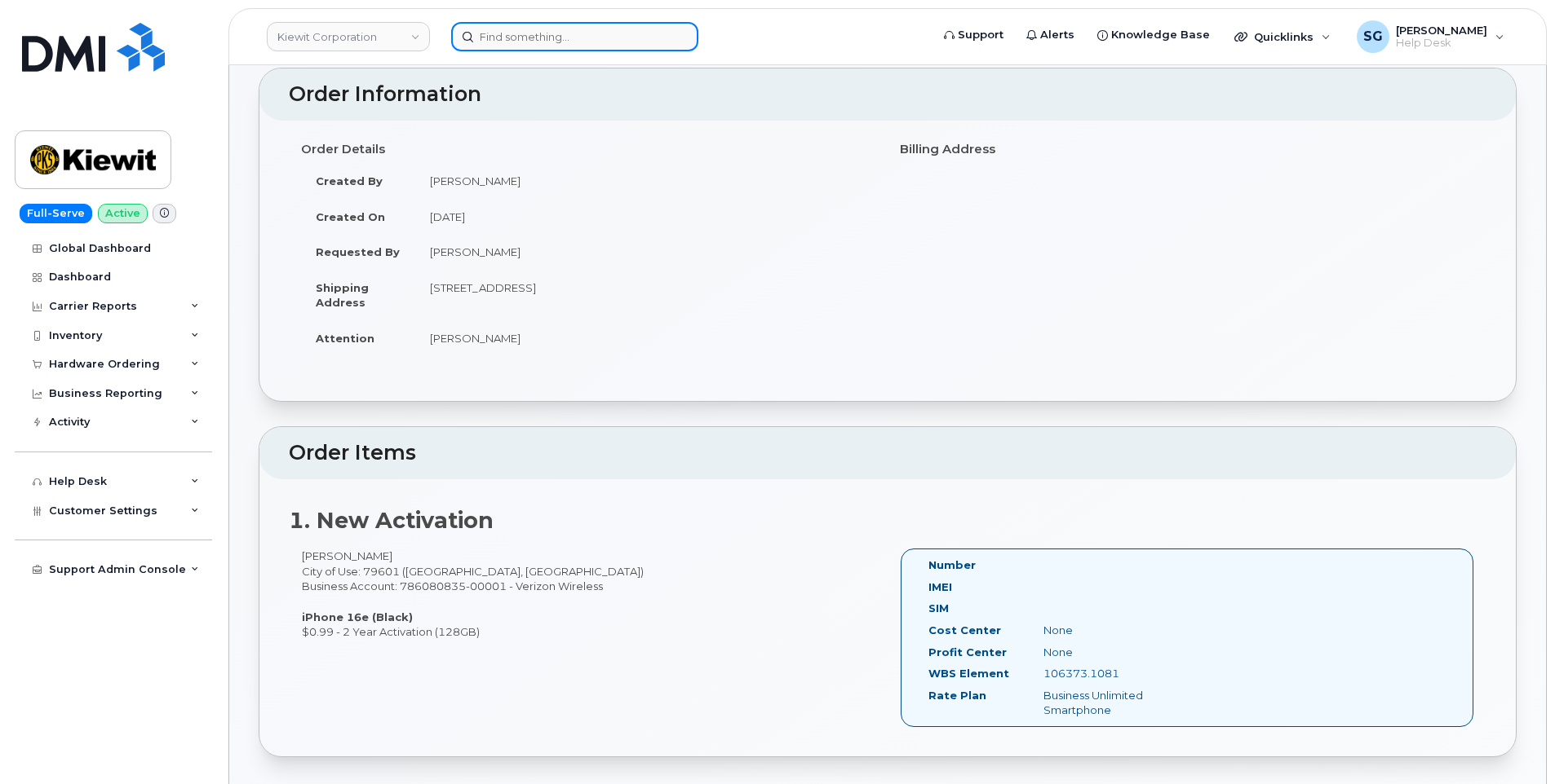
click at [533, 39] on input at bounding box center [575, 37] width 248 height 30
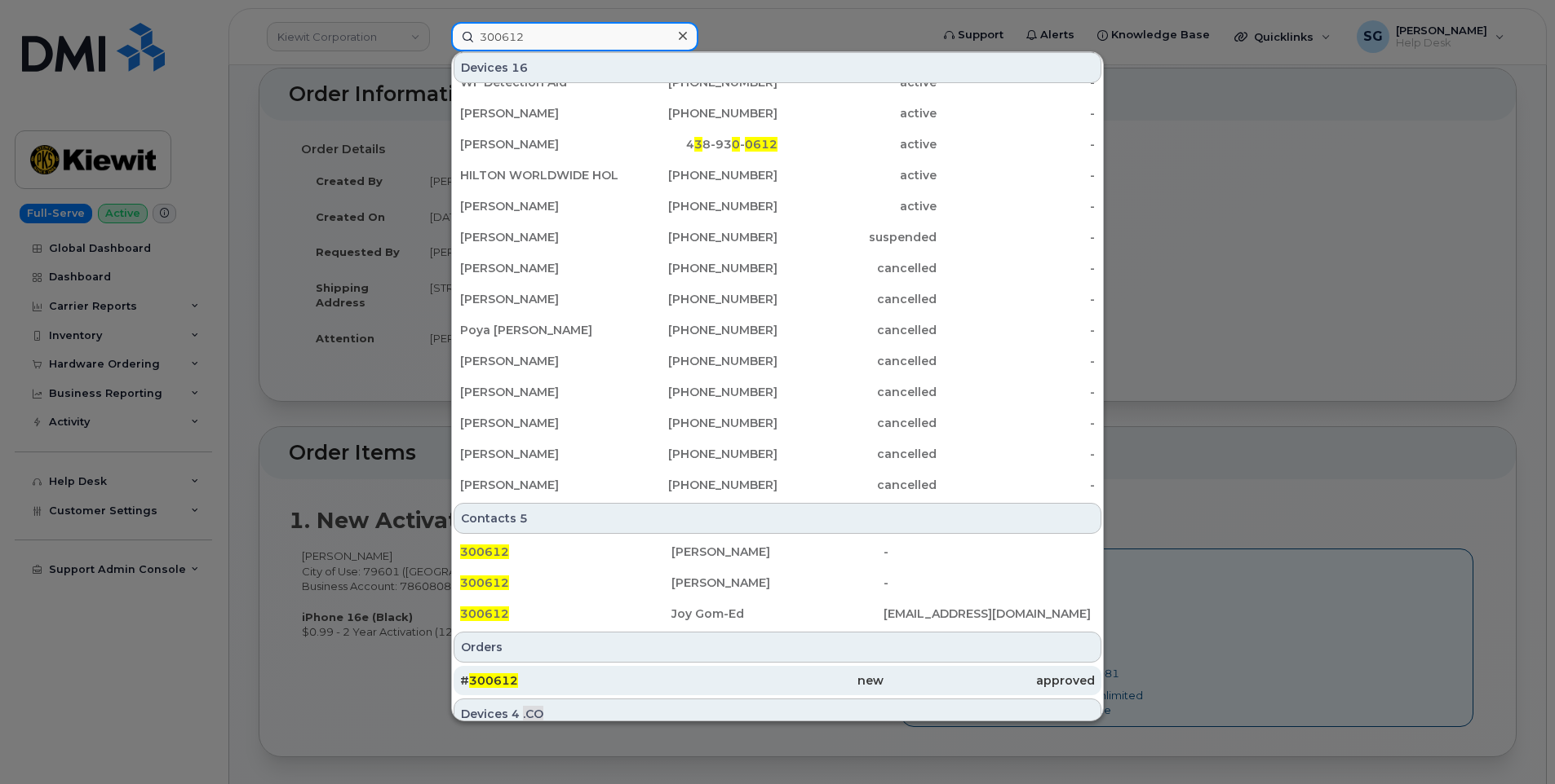
scroll to position [316, 0]
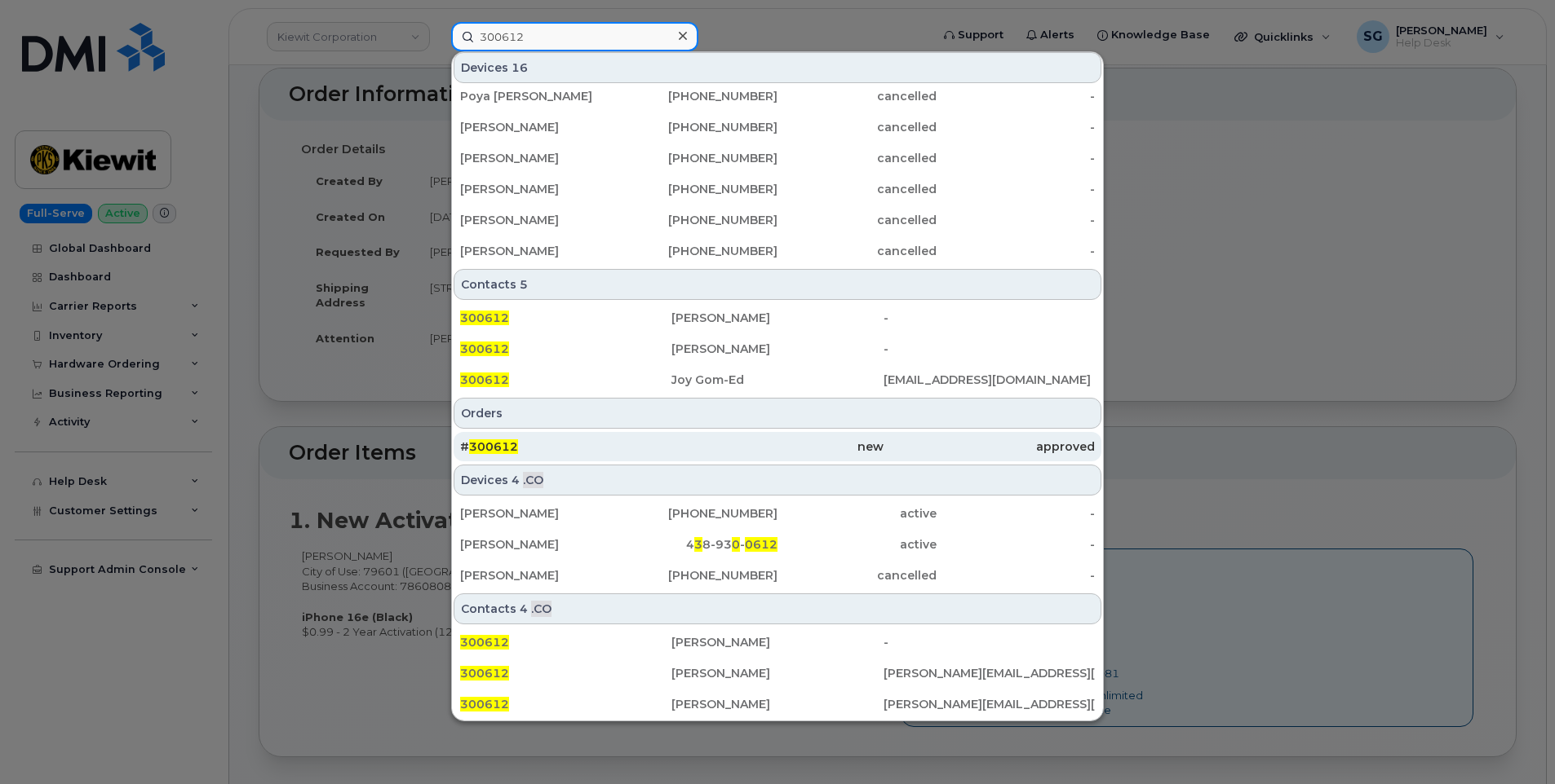
type input "300612"
click at [603, 454] on div "# 300612" at bounding box center [566, 447] width 211 height 17
click at [733, 434] on div "new" at bounding box center [777, 447] width 211 height 30
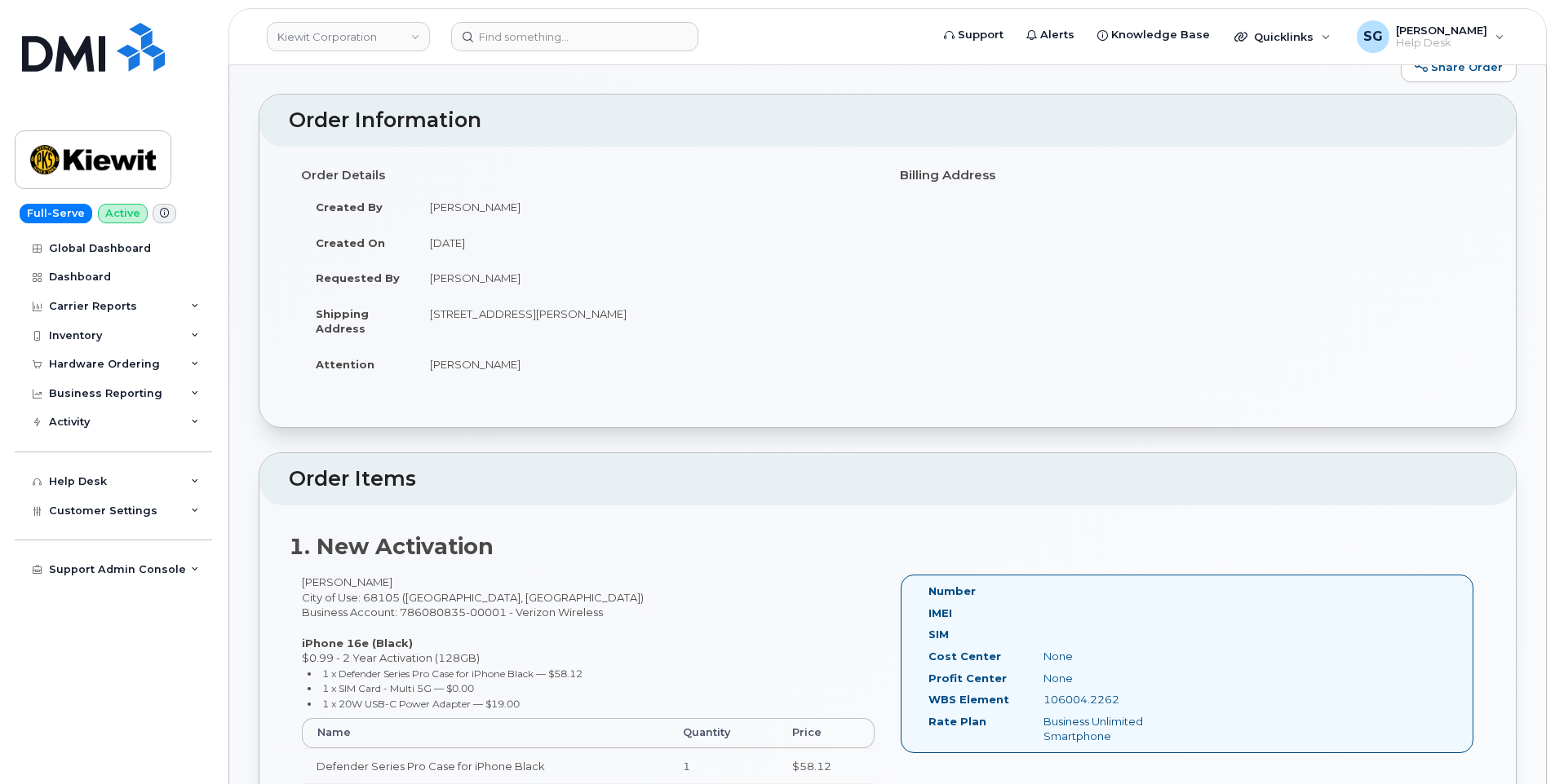
scroll to position [163, 0]
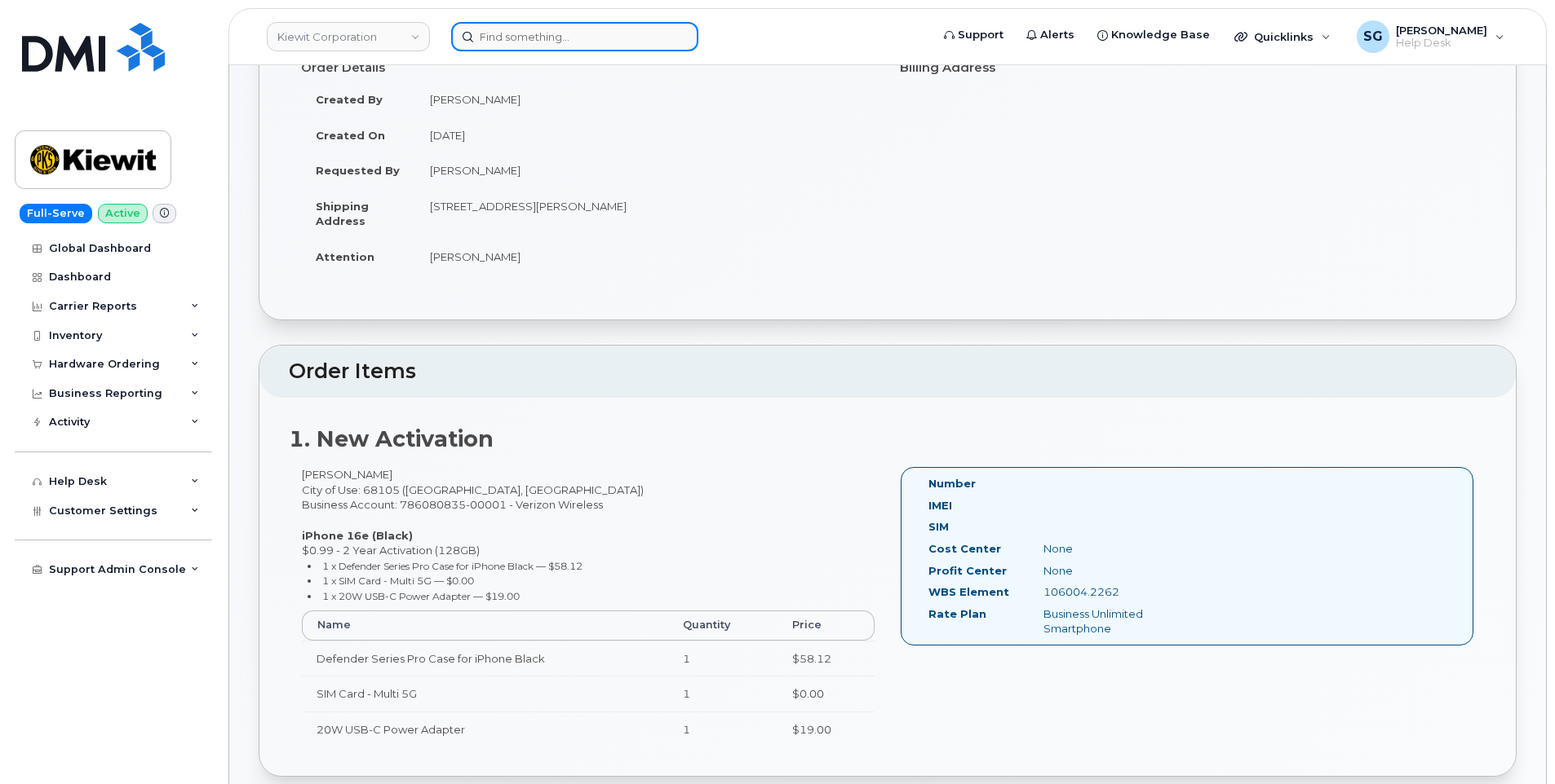
click at [611, 38] on input at bounding box center [575, 37] width 248 height 30
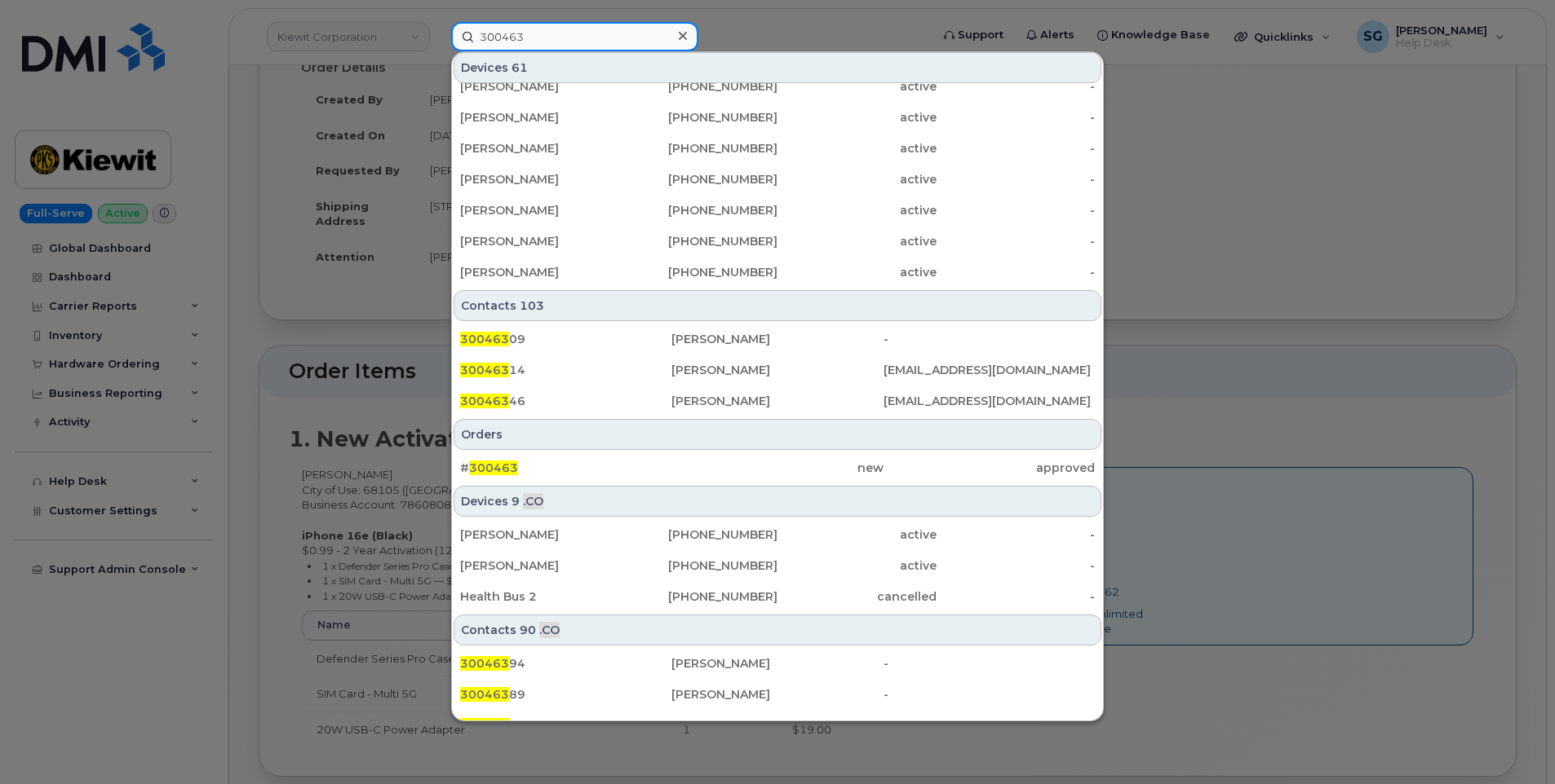
scroll to position [440, 0]
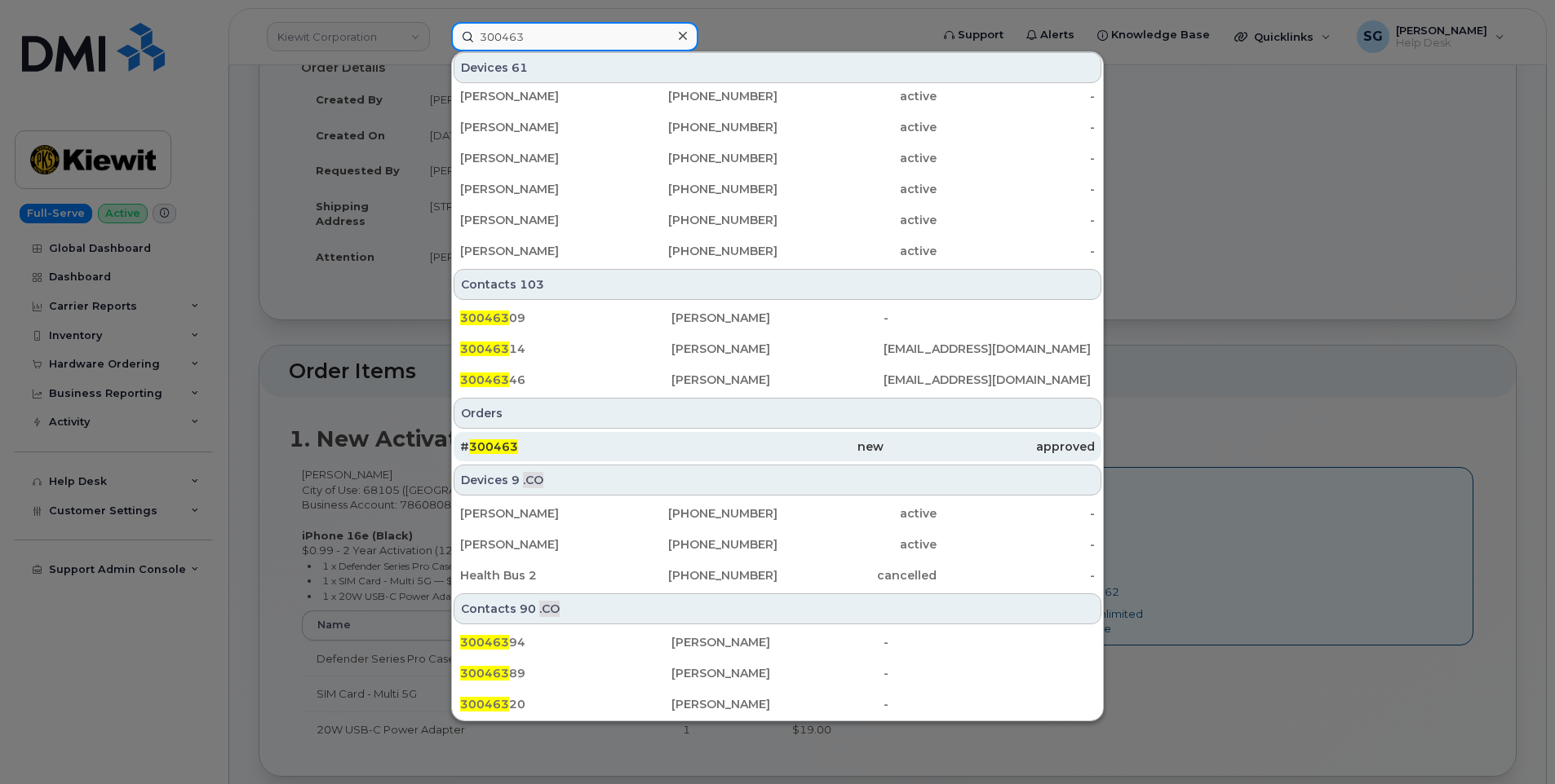
type input "300463"
click at [610, 447] on div "# 300463" at bounding box center [566, 447] width 211 height 17
click at [848, 452] on div "new" at bounding box center [777, 447] width 211 height 17
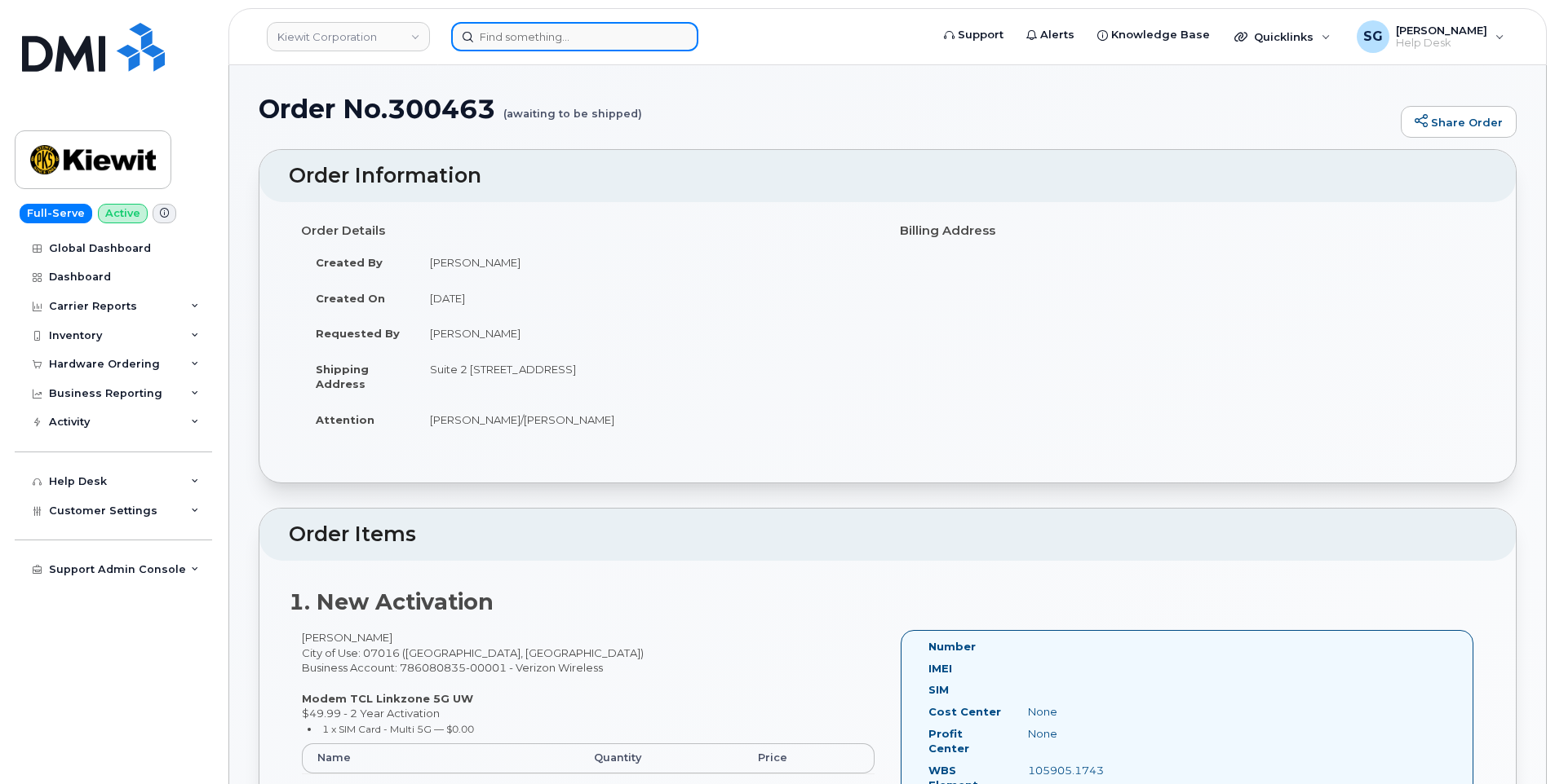
click at [556, 45] on input at bounding box center [575, 37] width 248 height 30
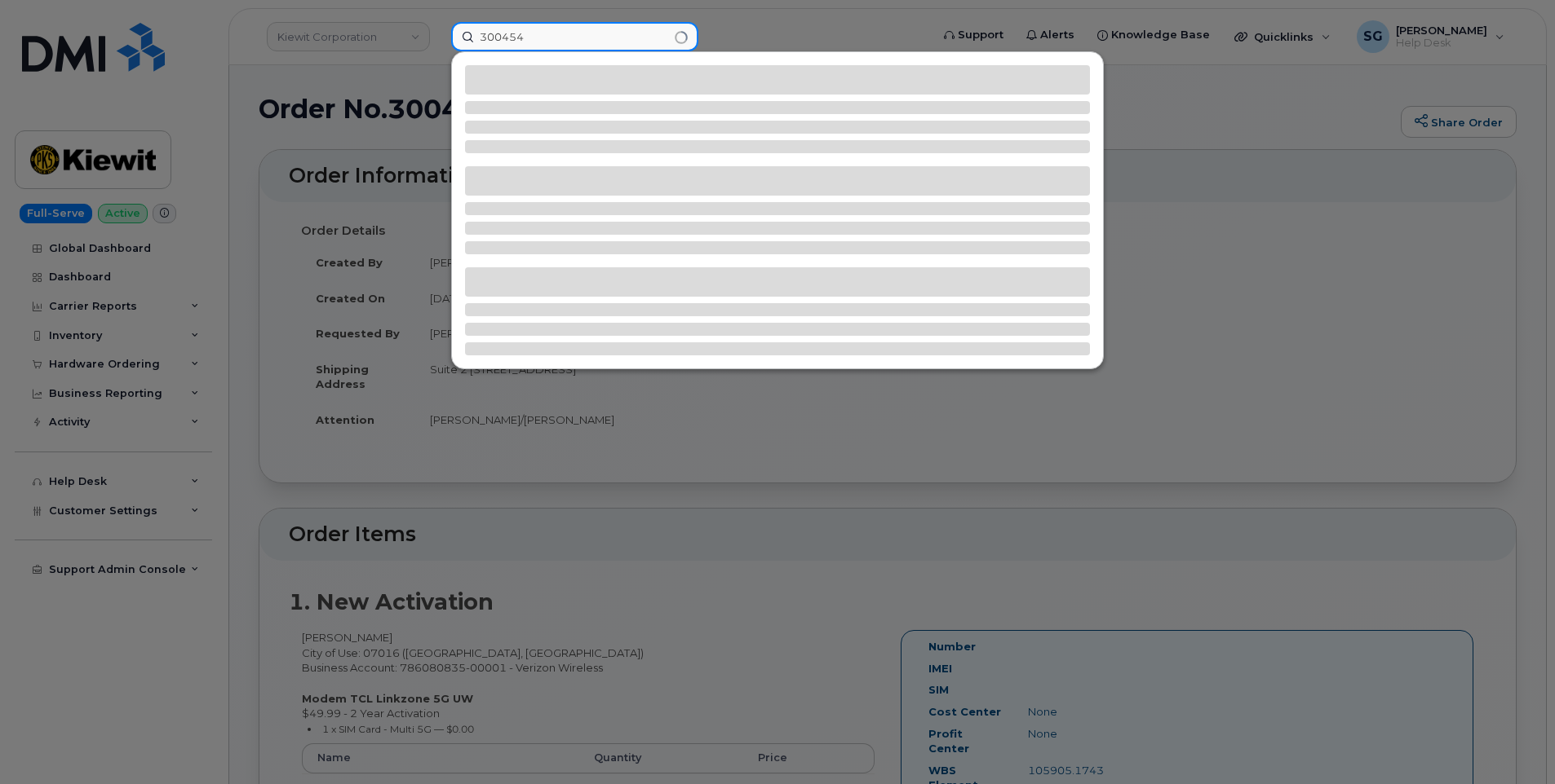
type input "300454"
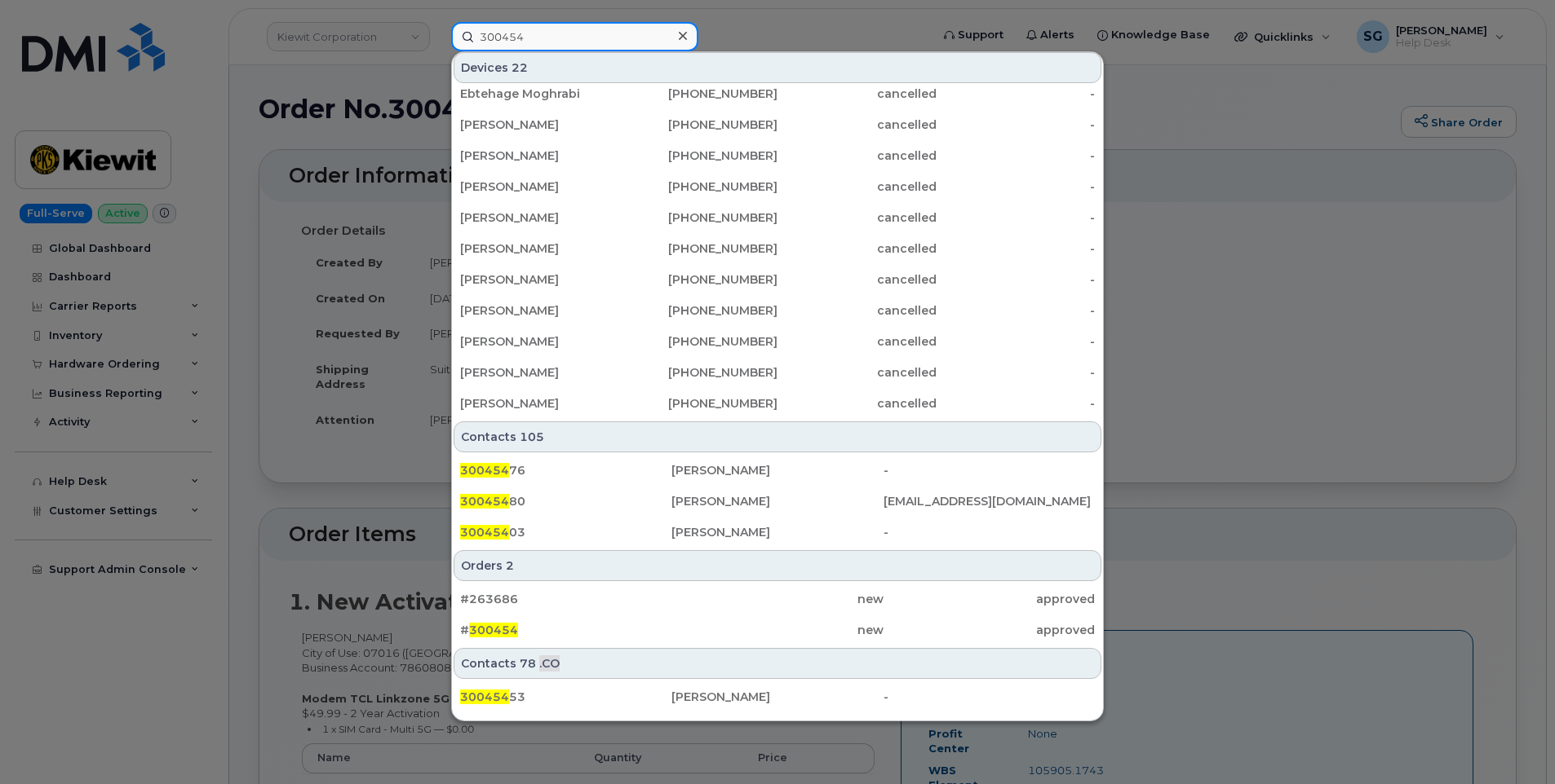
scroll to position [342, 0]
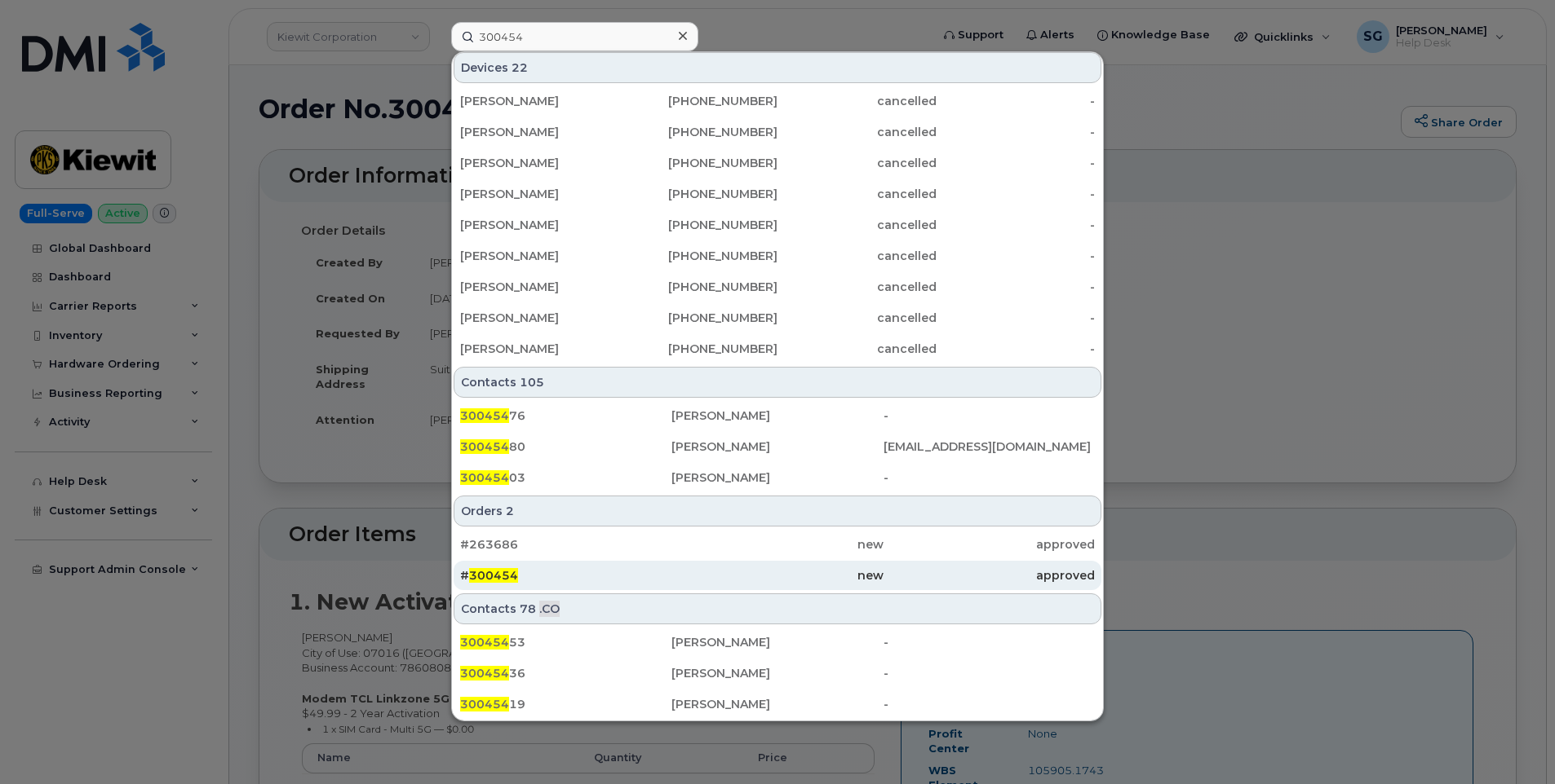
click at [792, 573] on div "new" at bounding box center [777, 576] width 211 height 17
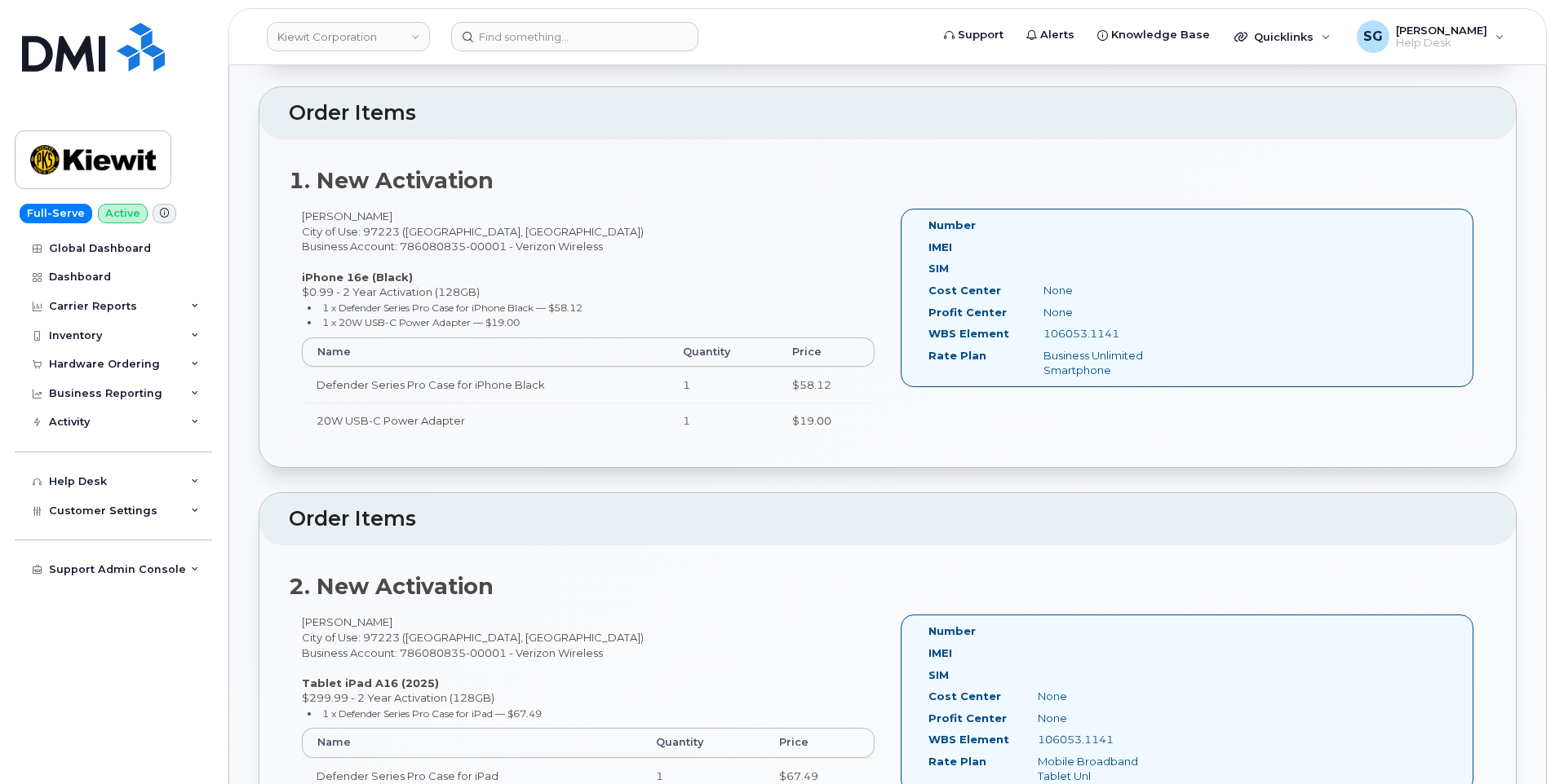
scroll to position [652, 0]
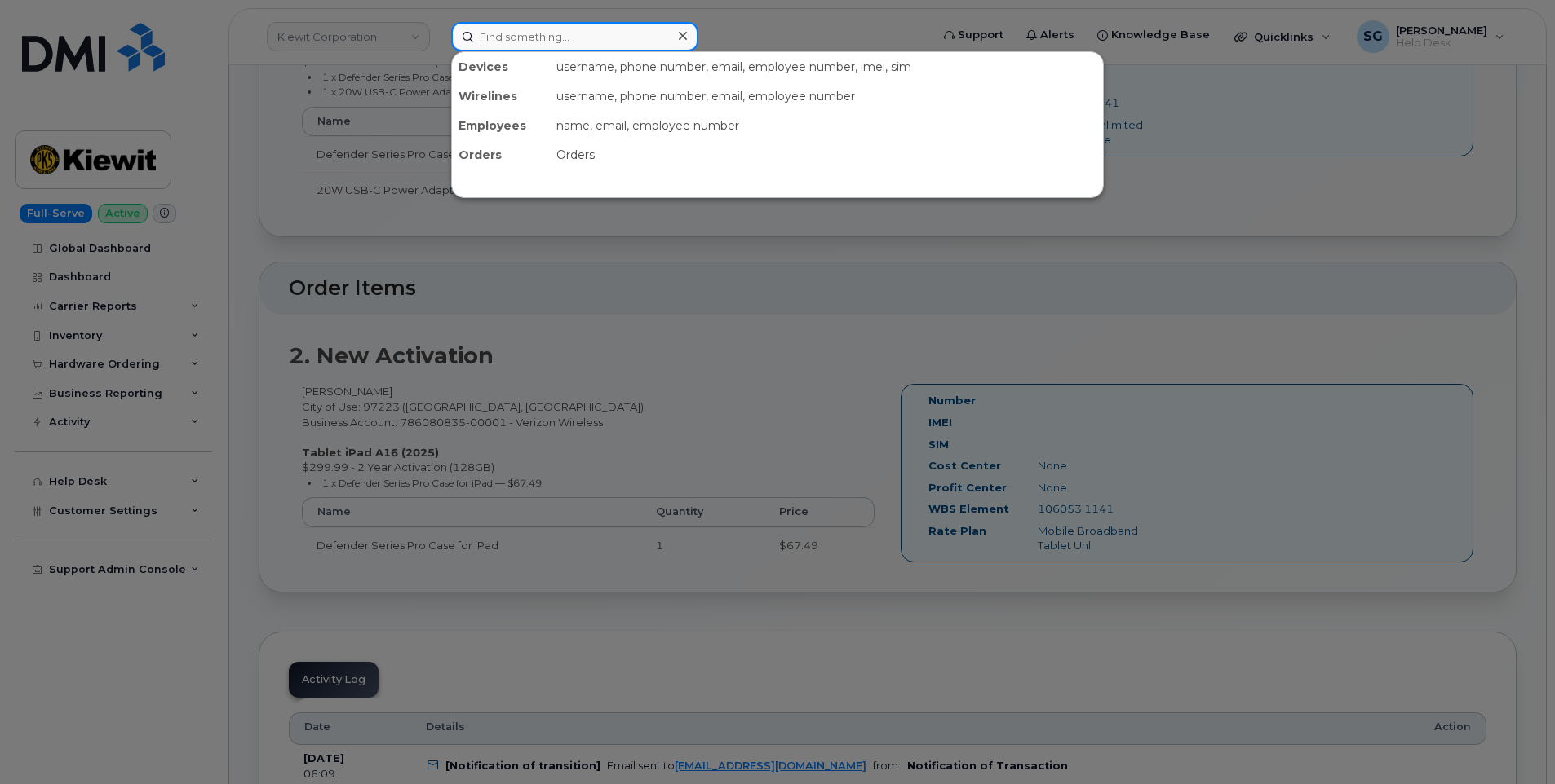
click at [659, 32] on input at bounding box center [575, 37] width 248 height 30
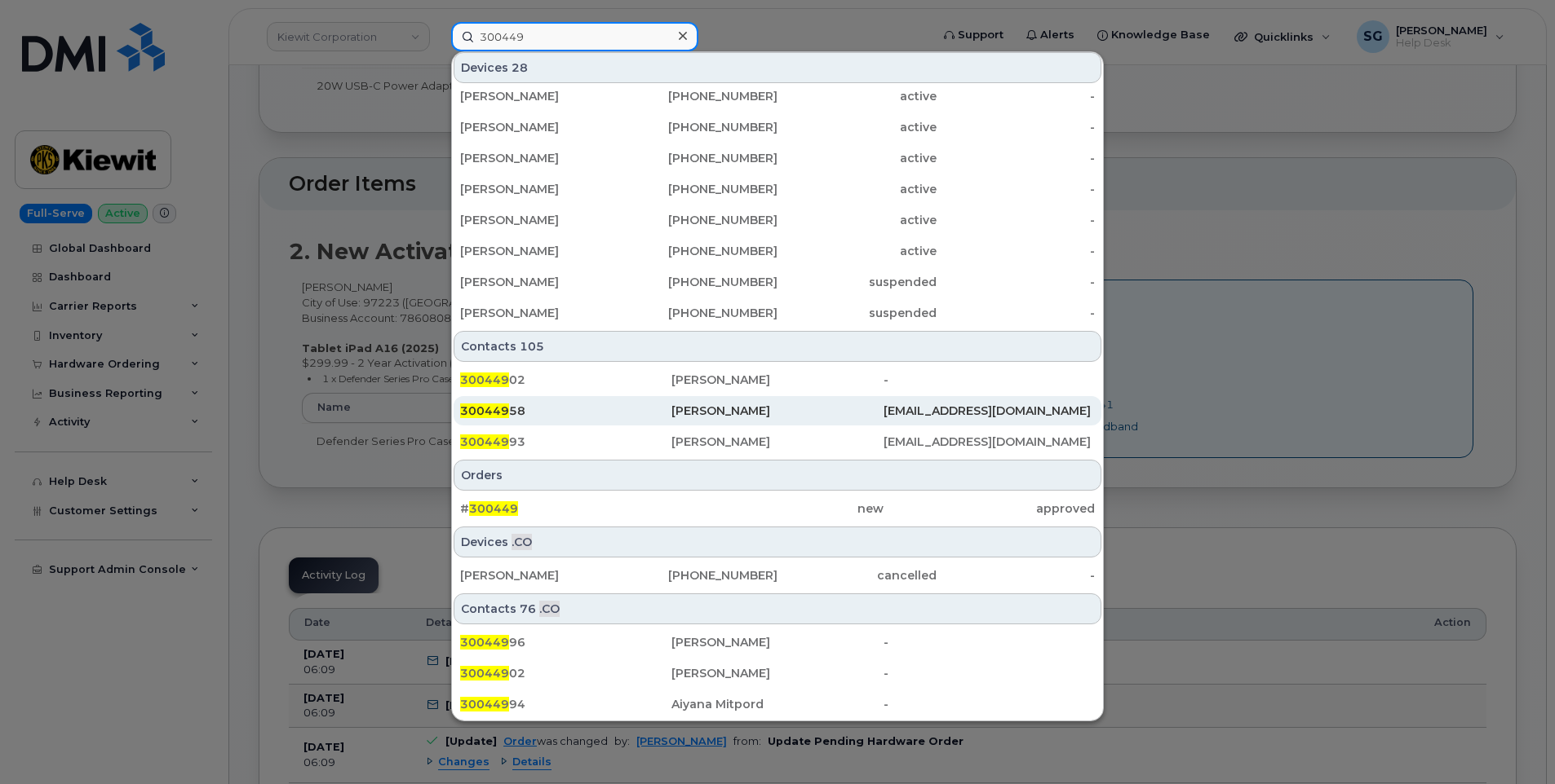
scroll to position [816, 0]
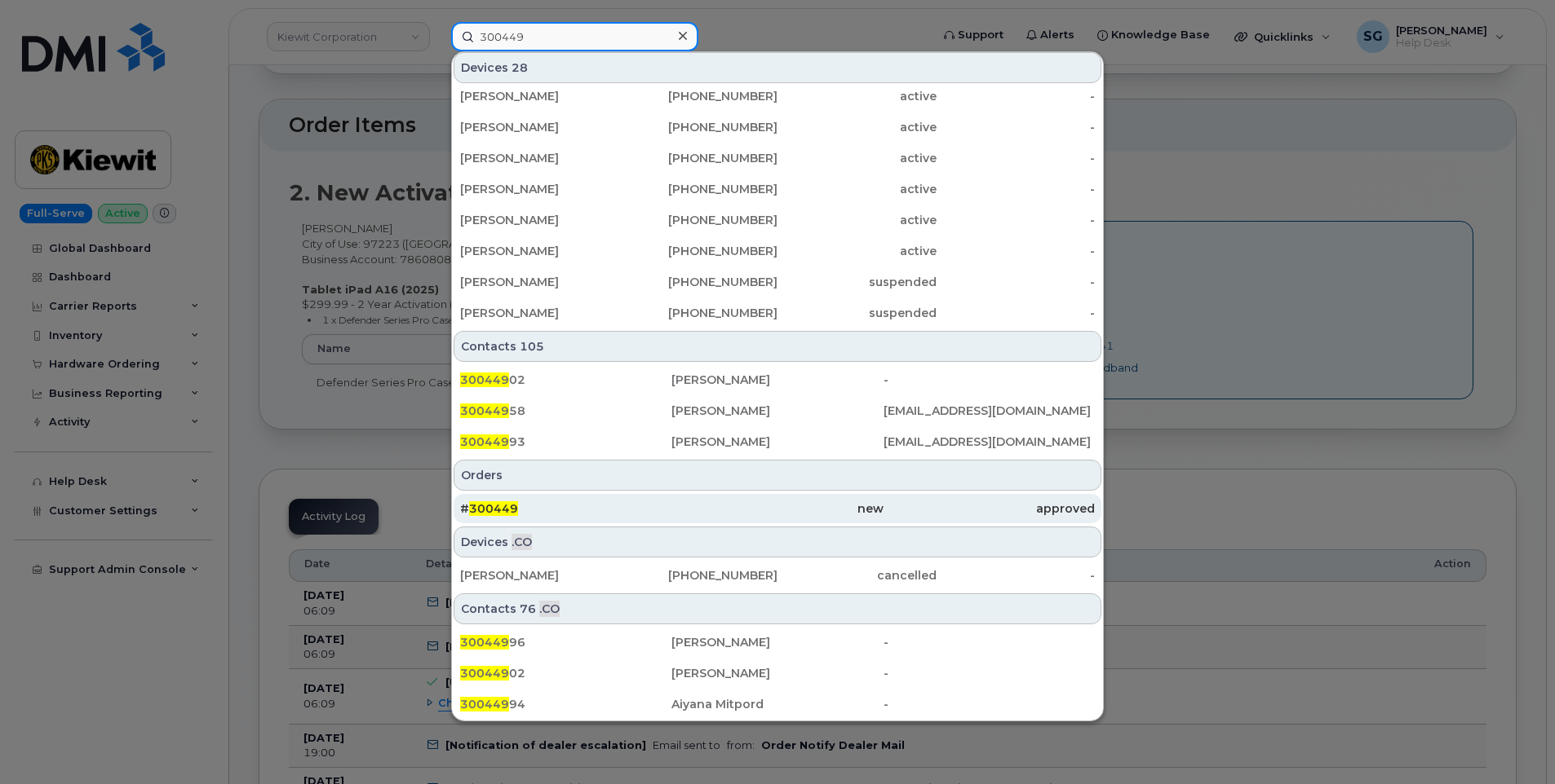
type input "300449"
click at [639, 521] on div "# 300449" at bounding box center [566, 509] width 211 height 30
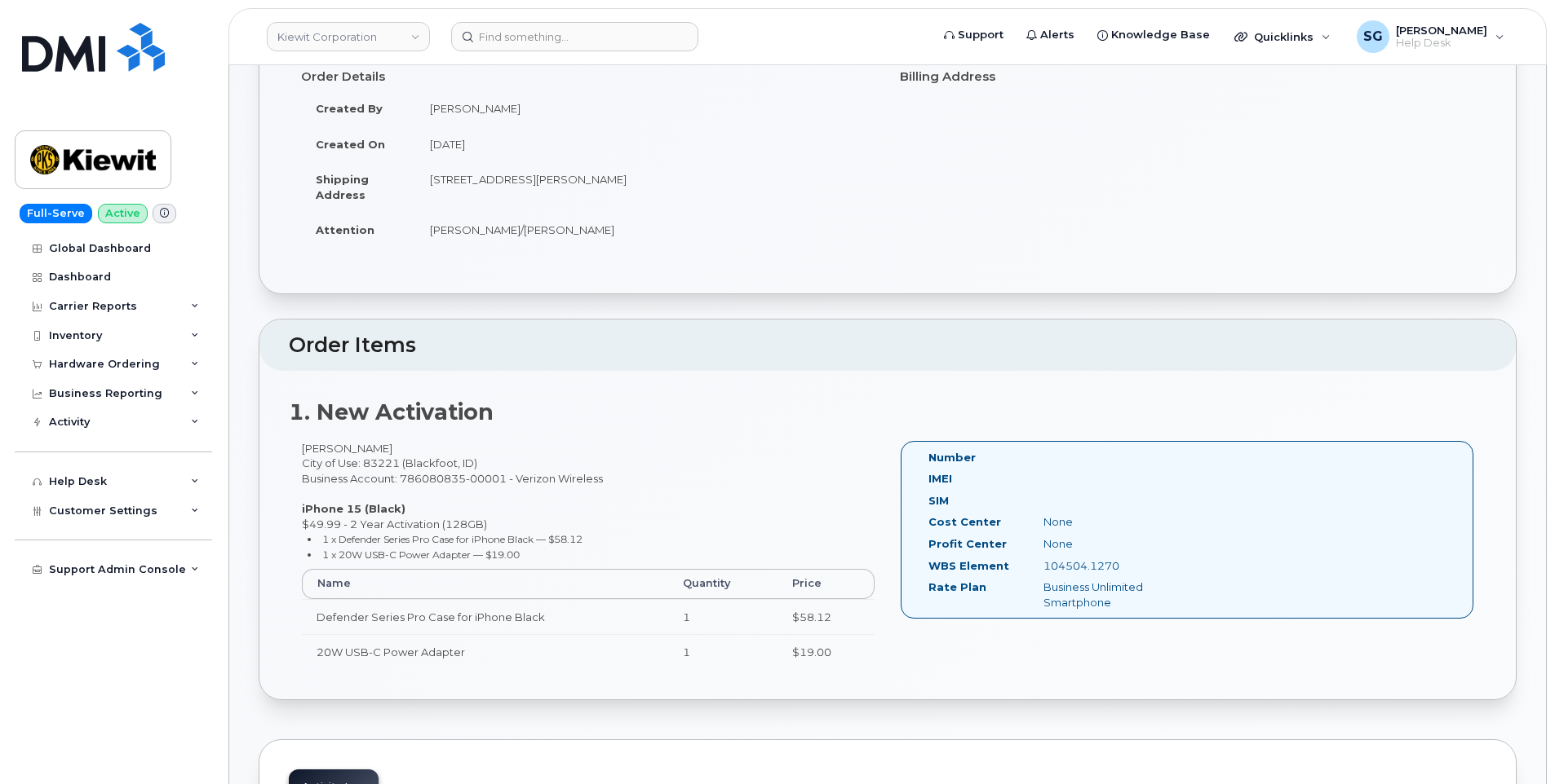
scroll to position [407, 0]
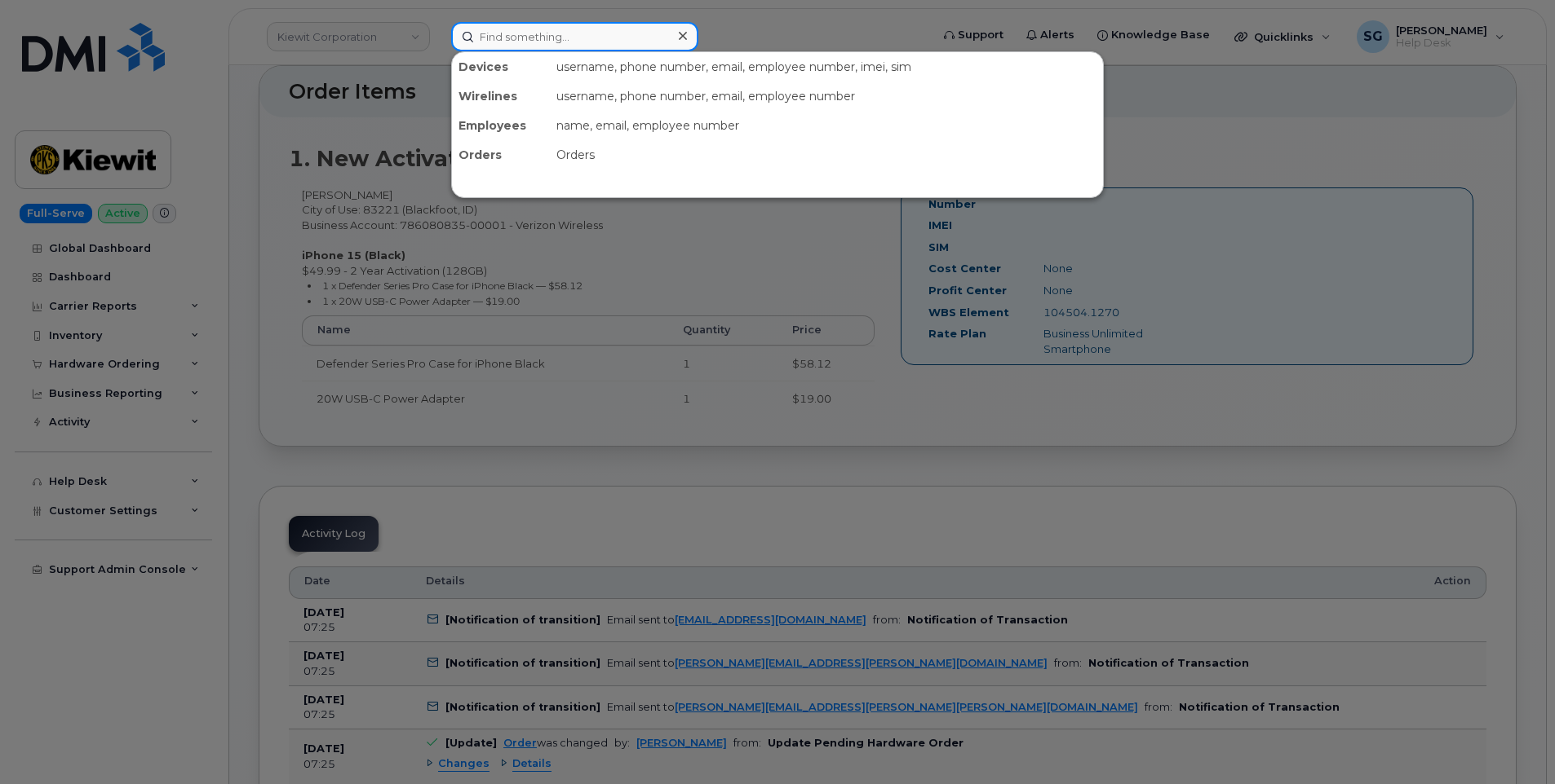
click at [678, 36] on div at bounding box center [575, 37] width 248 height 30
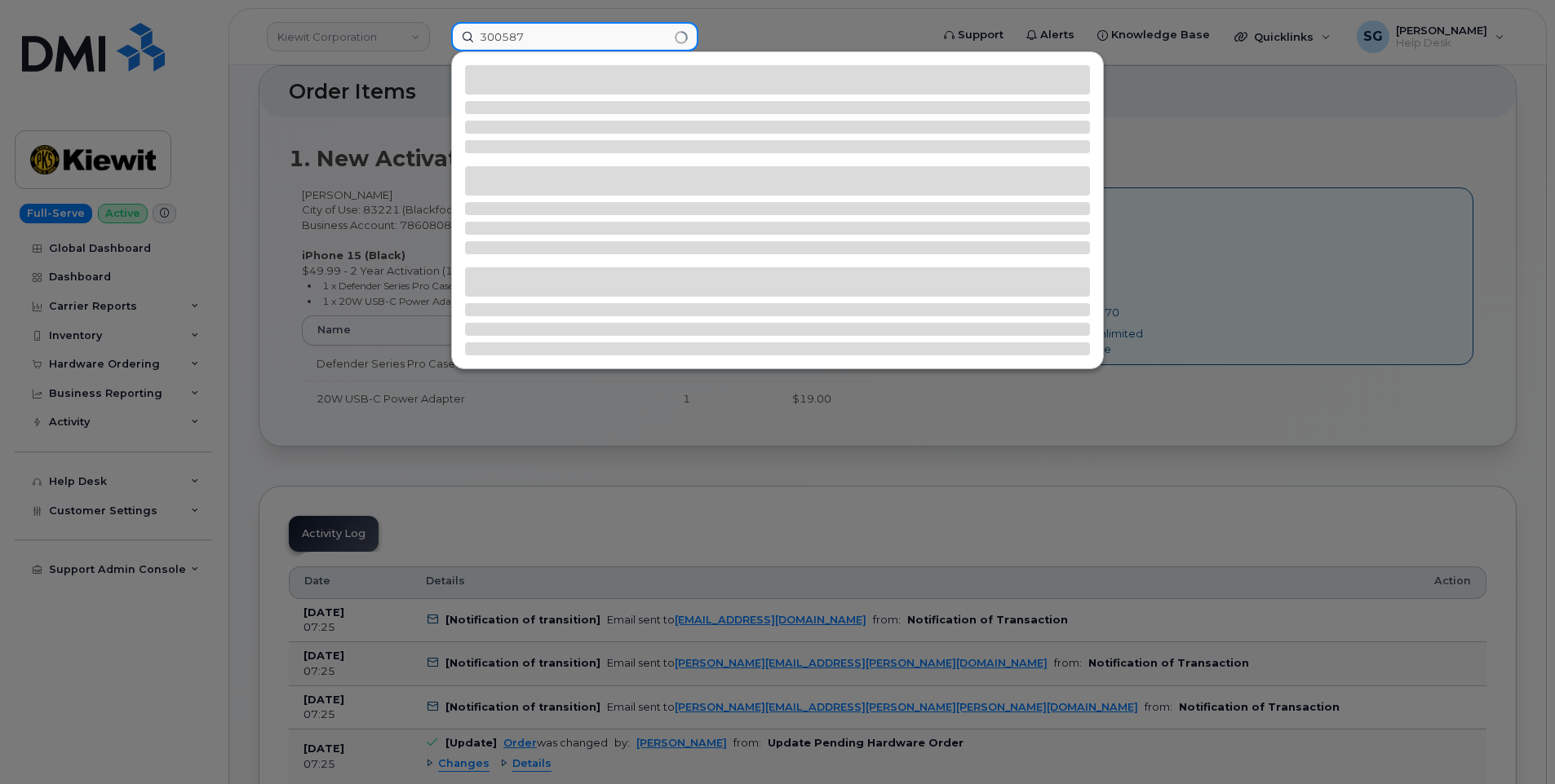
type input "300587"
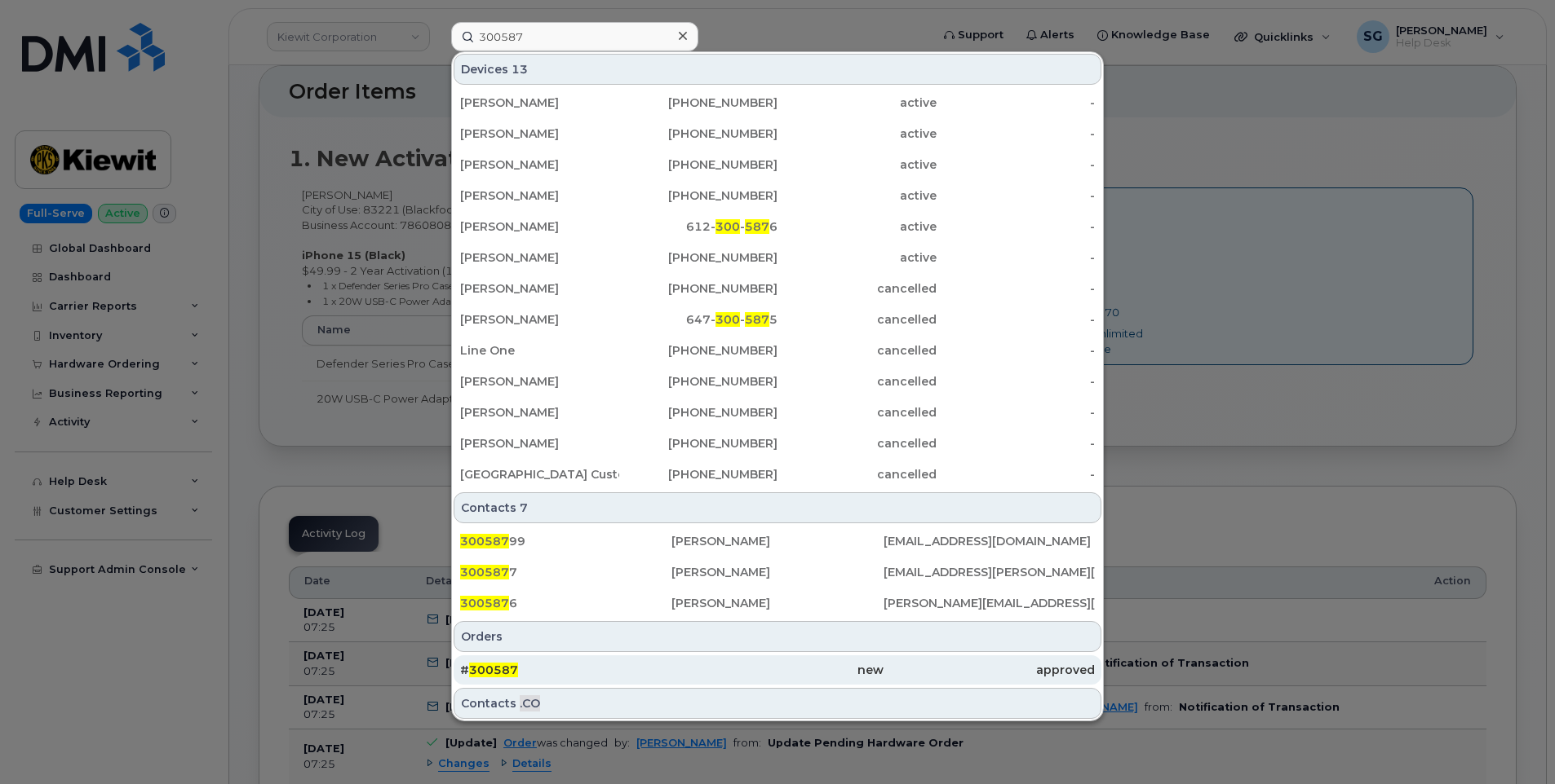
click at [623, 667] on div "# 300587" at bounding box center [566, 671] width 211 height 17
